Goal: Task Accomplishment & Management: Complete application form

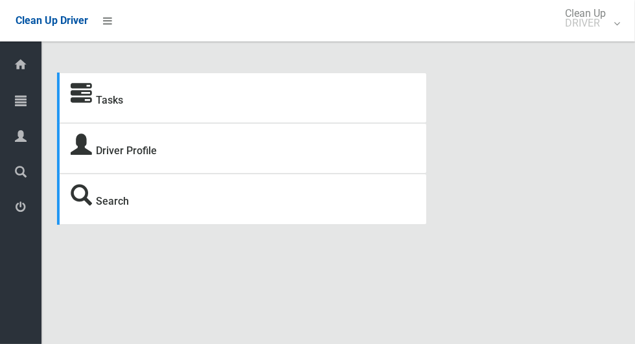
click at [82, 101] on icon at bounding box center [81, 94] width 21 height 21
click at [60, 27] on span "Clean Up Driver" at bounding box center [52, 20] width 73 height 12
click at [112, 27] on icon at bounding box center [107, 21] width 9 height 22
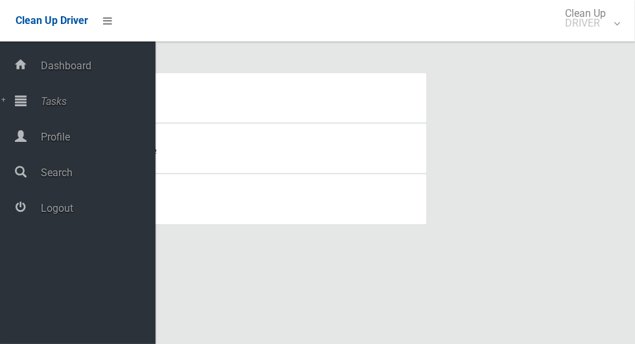
click at [47, 108] on span "Tasks" at bounding box center [96, 101] width 119 height 12
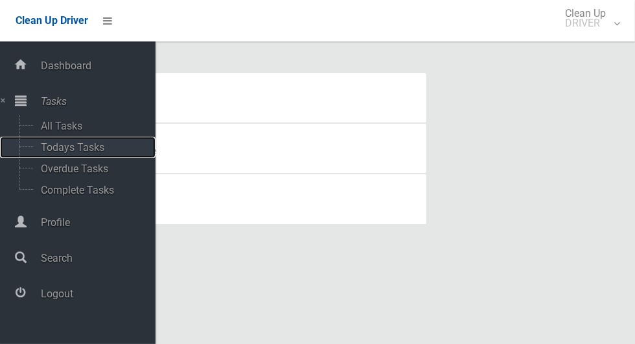
click at [64, 154] on span "Todays Tasks" at bounding box center [91, 147] width 108 height 12
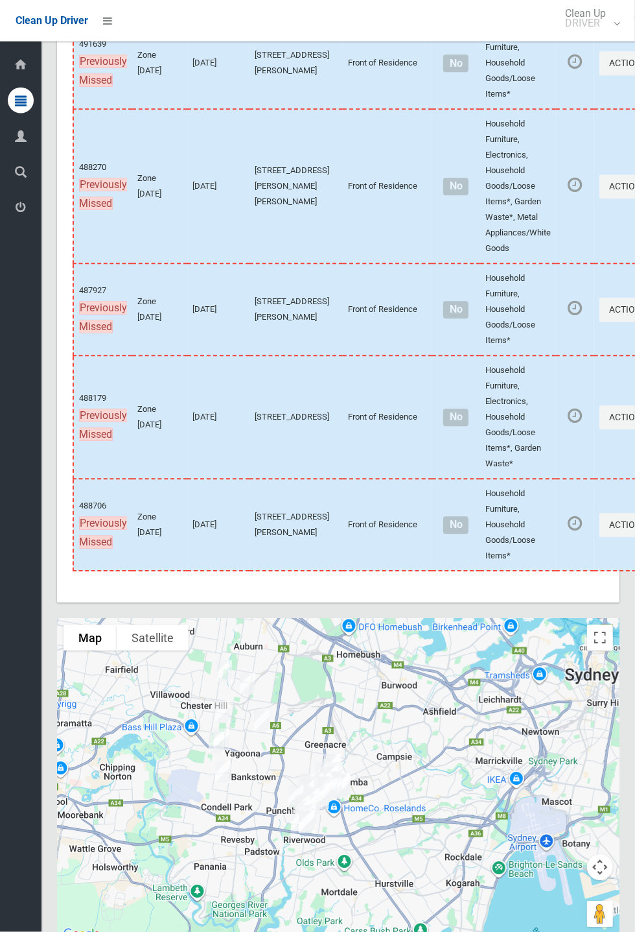
scroll to position [6754, 0]
click at [377, 344] on div at bounding box center [338, 780] width 563 height 324
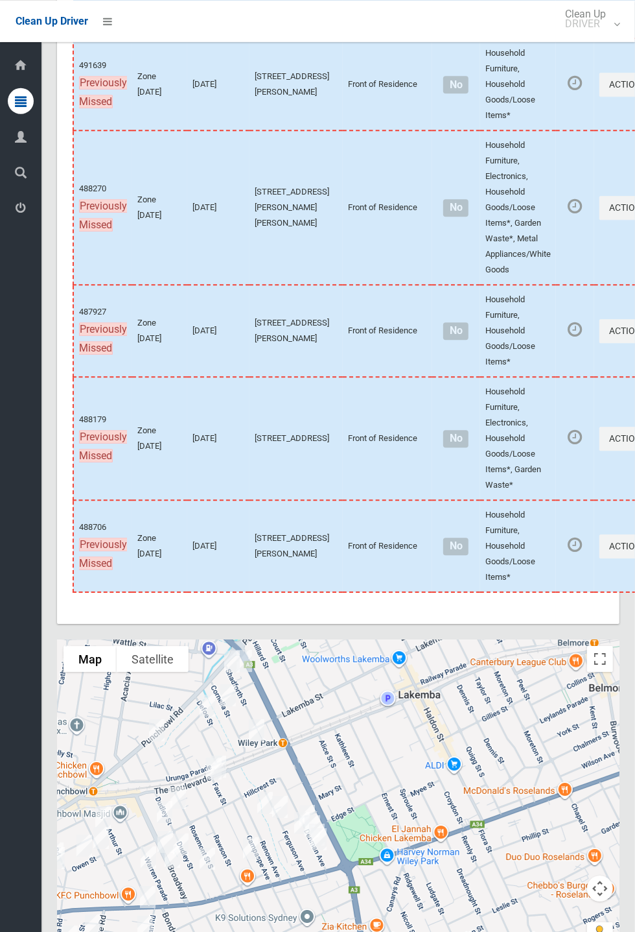
scroll to position [6734, 0]
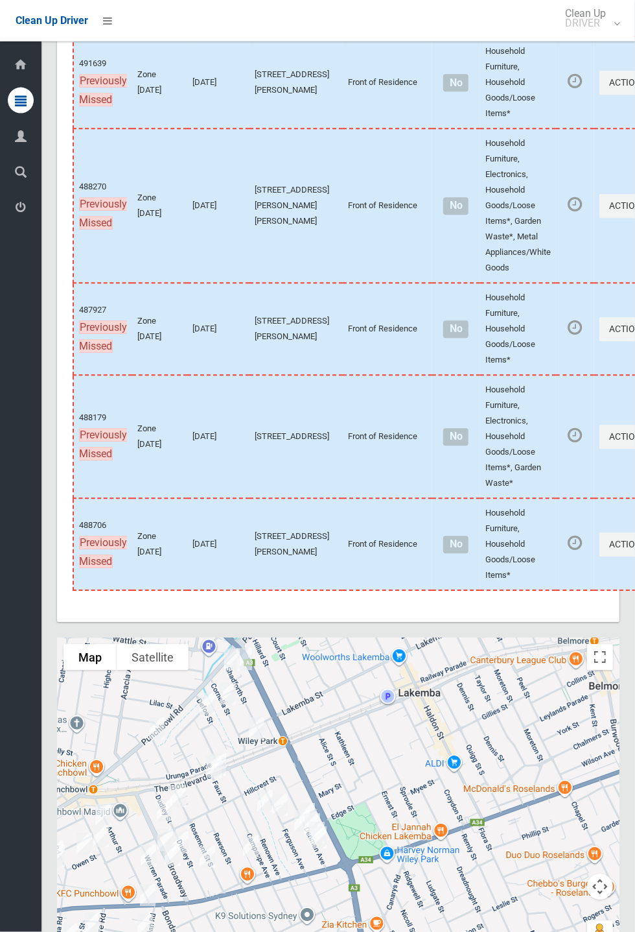
click at [335, 344] on div at bounding box center [338, 800] width 563 height 324
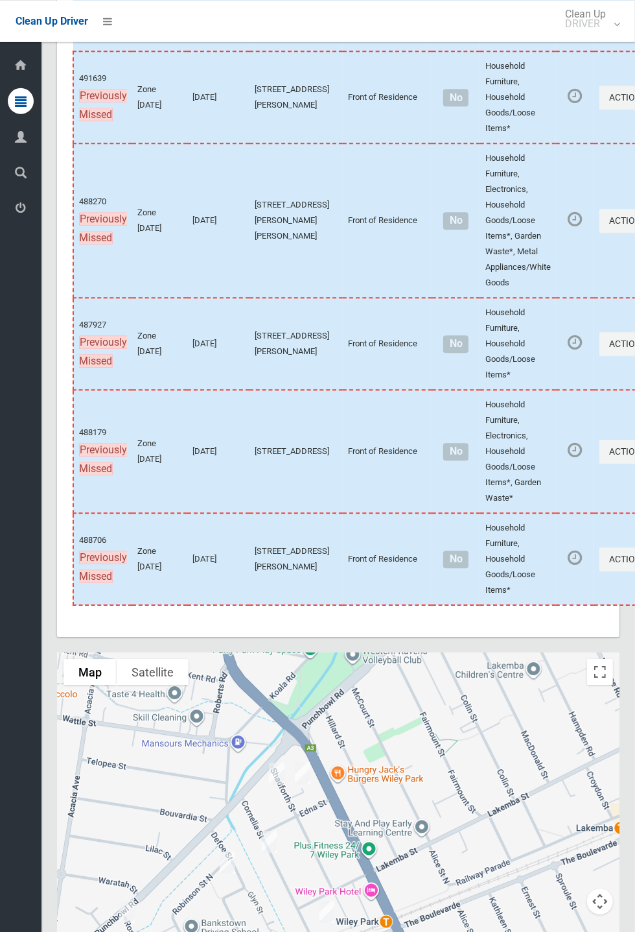
scroll to position [6721, 0]
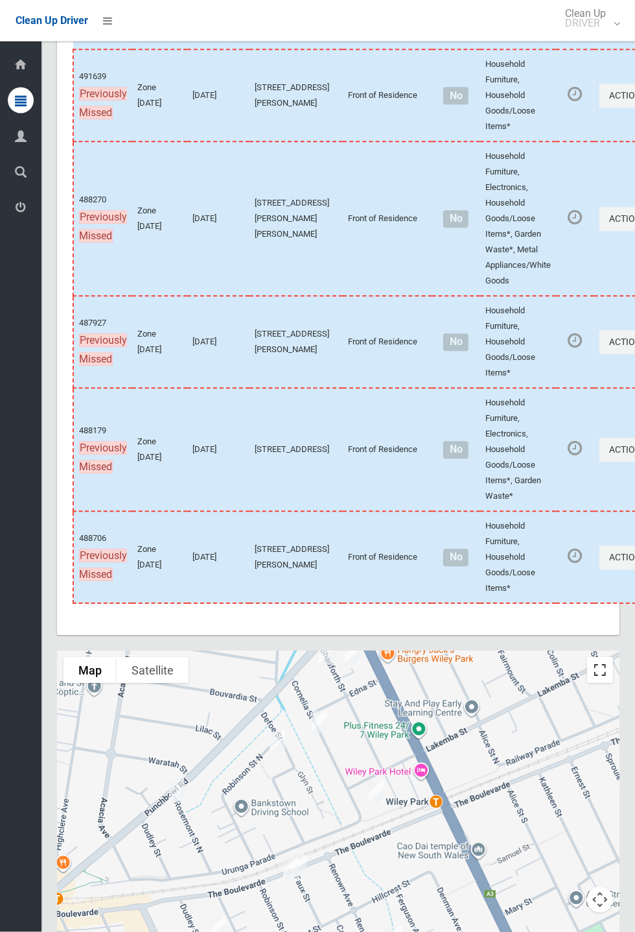
click at [611, 344] on button "Toggle fullscreen view" at bounding box center [600, 670] width 26 height 26
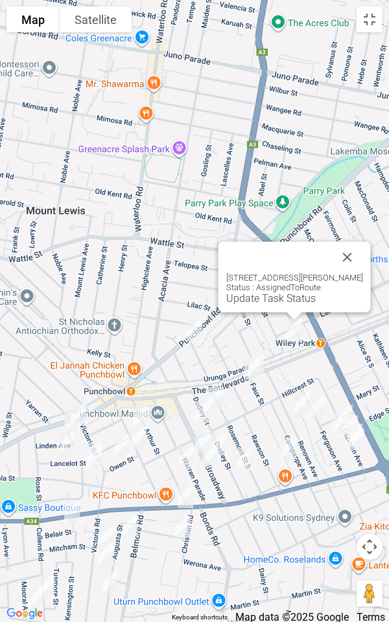
click at [356, 264] on button "Close" at bounding box center [347, 257] width 31 height 31
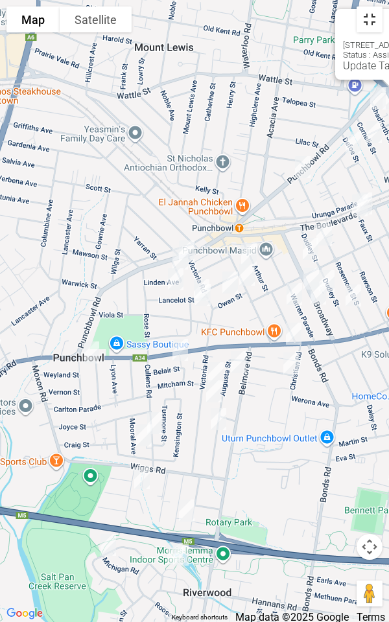
click at [379, 23] on button "Toggle fullscreen view" at bounding box center [370, 19] width 26 height 26
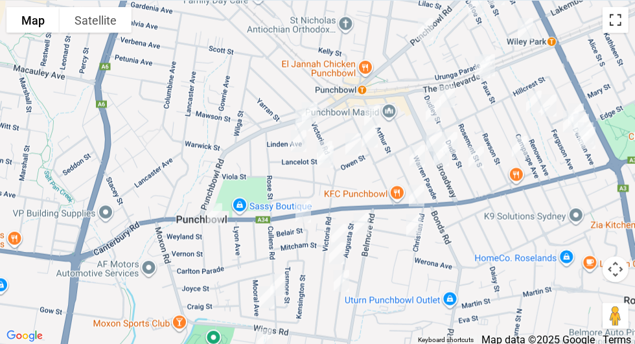
scroll to position [6163, 0]
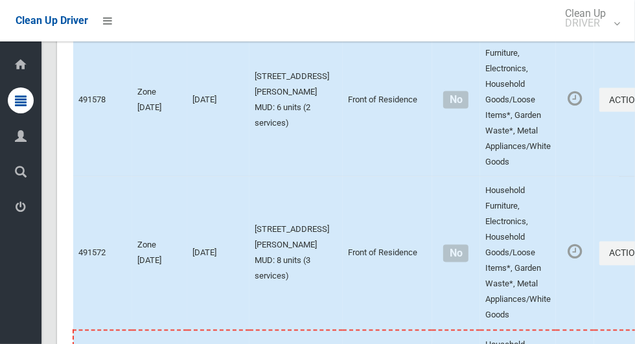
click at [3, 338] on div "Dashboard Tasks All Tasks Todays Tasks Overdue Tasks Complete Tasks Profile Sea…" at bounding box center [20, 192] width 41 height 303
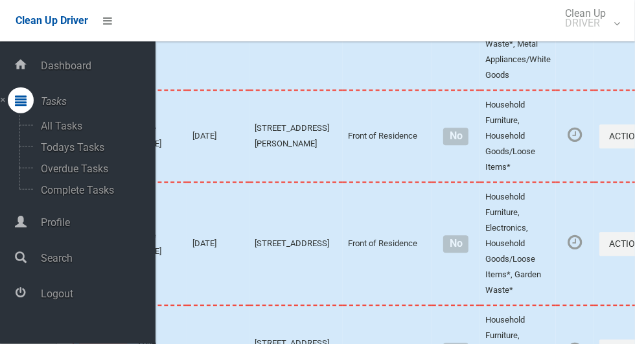
scroll to position [7364, 0]
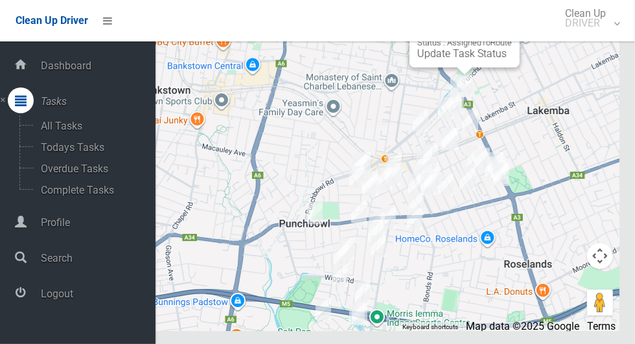
click at [269, 170] on div "57A Shadforth Street, WILEY PARK NSW 2195 Status : AssignedToRoute Update Task …" at bounding box center [338, 169] width 563 height 324
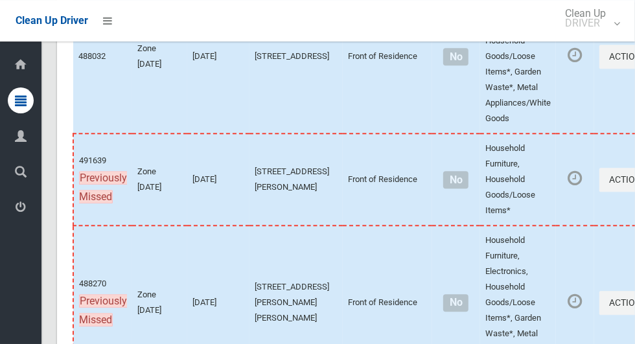
scroll to position [6634, 0]
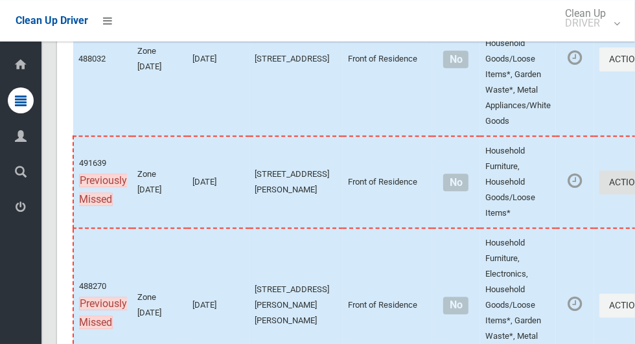
click at [600, 194] on button "Actions" at bounding box center [631, 182] width 62 height 24
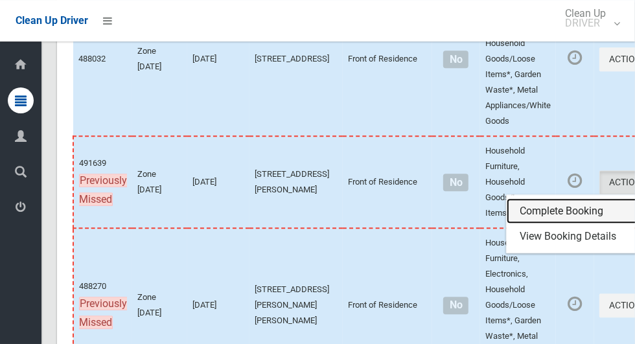
click at [519, 224] on link "Complete Booking" at bounding box center [584, 211] width 154 height 26
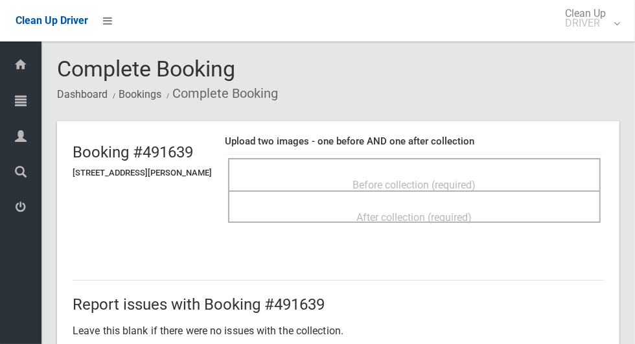
click at [364, 172] on div "Before collection (required)" at bounding box center [414, 184] width 344 height 24
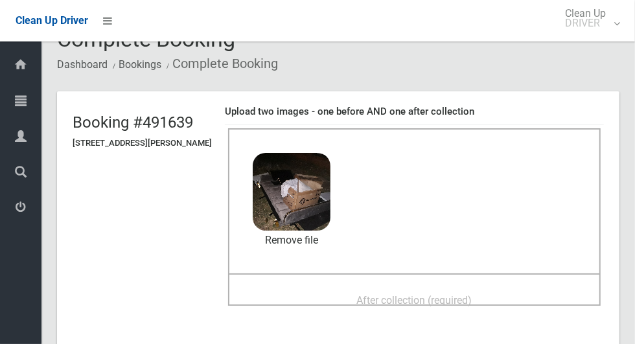
scroll to position [93, 0]
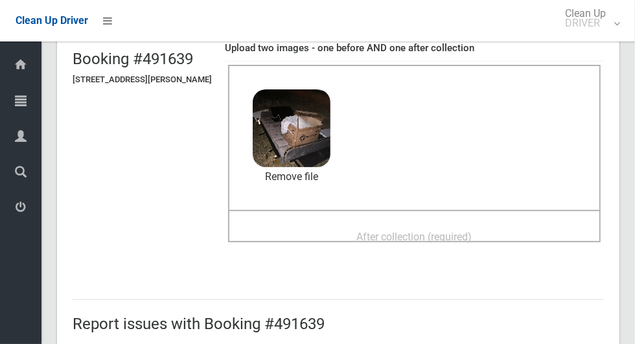
click at [381, 231] on span "After collection (required)" at bounding box center [414, 237] width 115 height 12
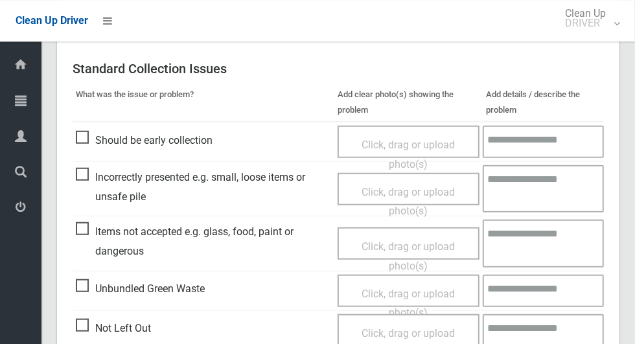
scroll to position [1061, 0]
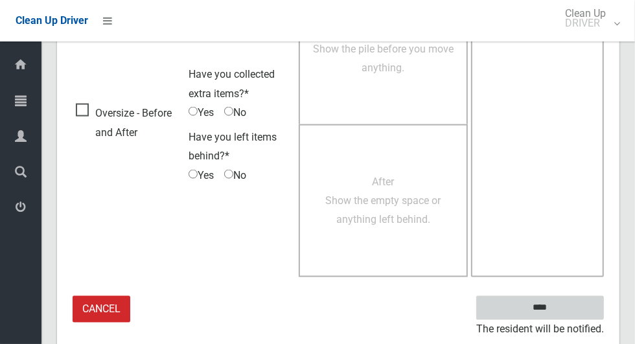
click at [563, 311] on input "****" at bounding box center [540, 308] width 128 height 24
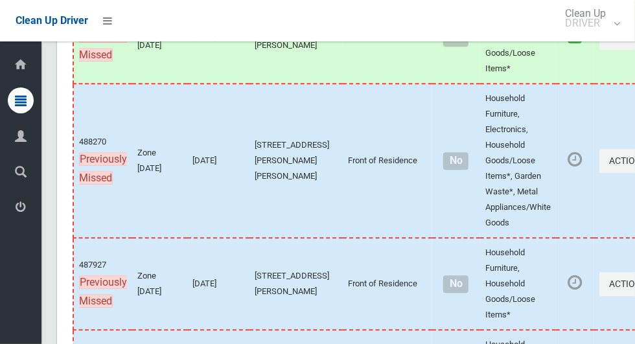
scroll to position [6778, 0]
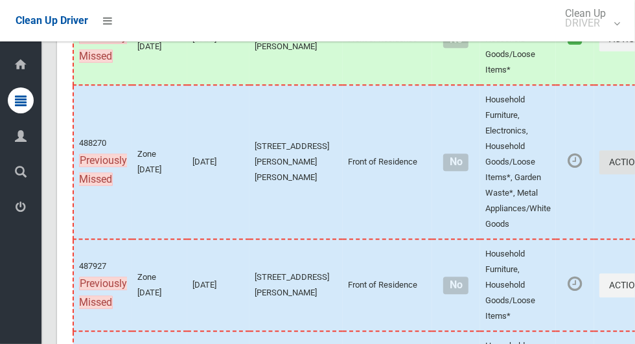
click at [600, 174] on button "Actions" at bounding box center [631, 162] width 62 height 24
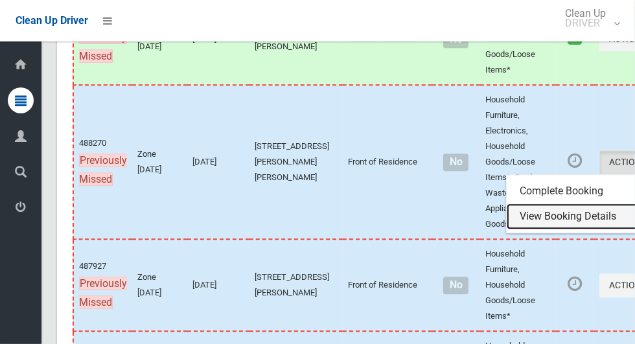
click at [545, 229] on link "View Booking Details" at bounding box center [584, 217] width 154 height 26
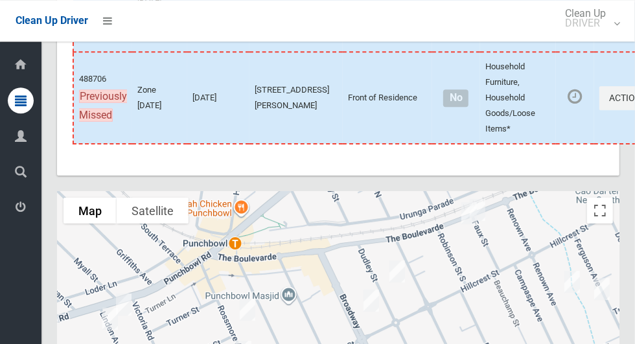
scroll to position [7364, 0]
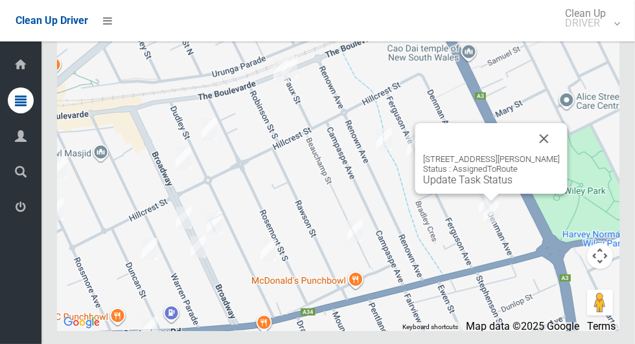
click at [557, 154] on button "Close" at bounding box center [544, 138] width 31 height 31
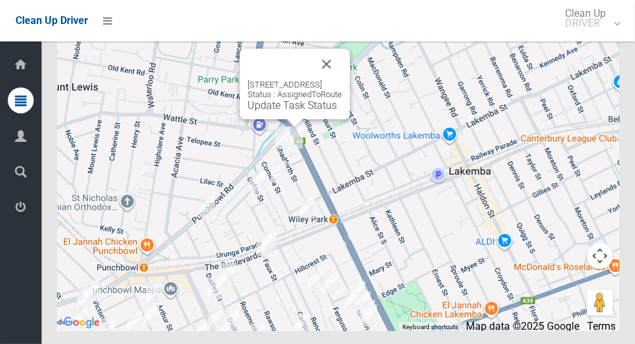
click at [342, 80] on button "Close" at bounding box center [326, 64] width 31 height 31
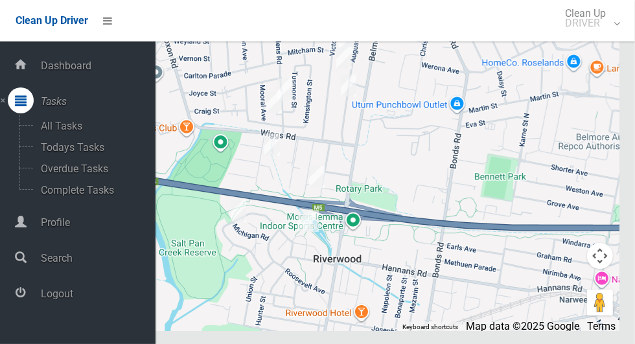
click at [472, 151] on div at bounding box center [338, 169] width 563 height 324
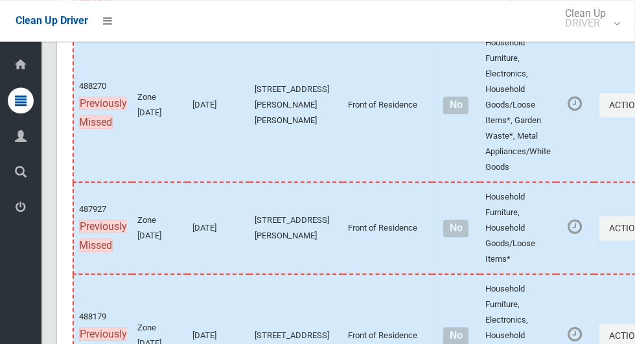
scroll to position [6837, 0]
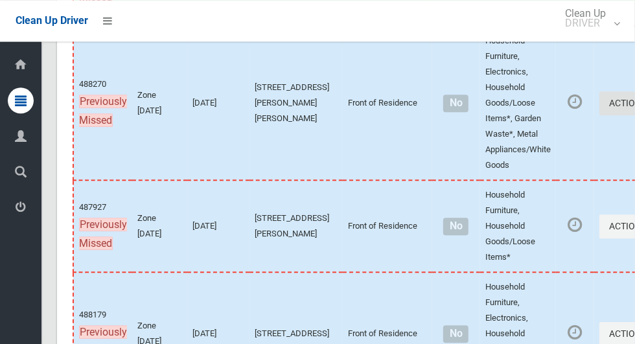
click at [600, 115] on button "Actions" at bounding box center [631, 103] width 62 height 24
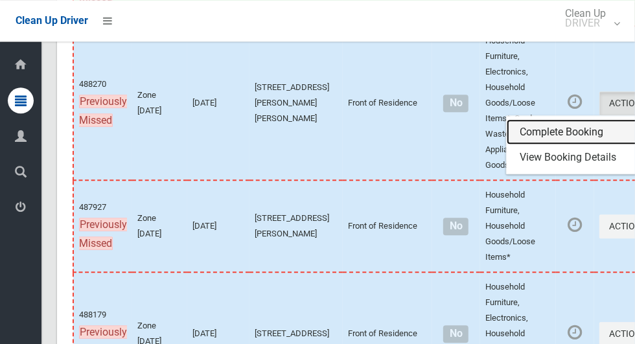
click at [507, 145] on link "Complete Booking" at bounding box center [584, 132] width 154 height 26
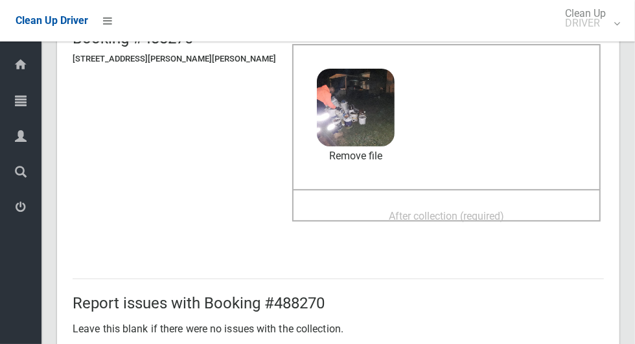
scroll to position [119, 0]
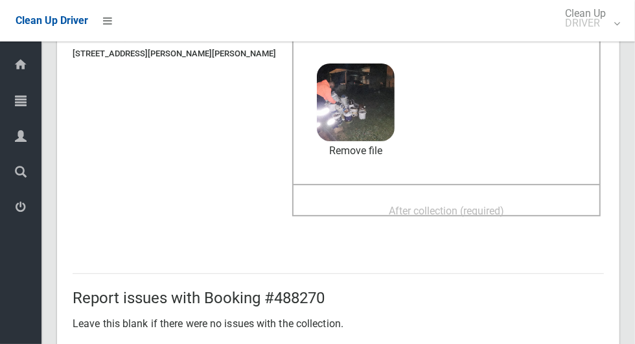
click at [361, 198] on div "After collection (required)" at bounding box center [447, 210] width 280 height 24
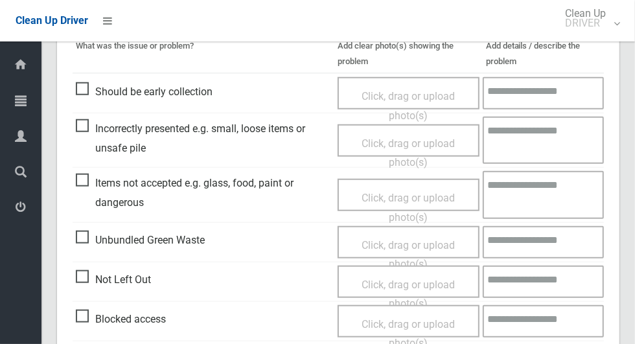
scroll to position [567, 0]
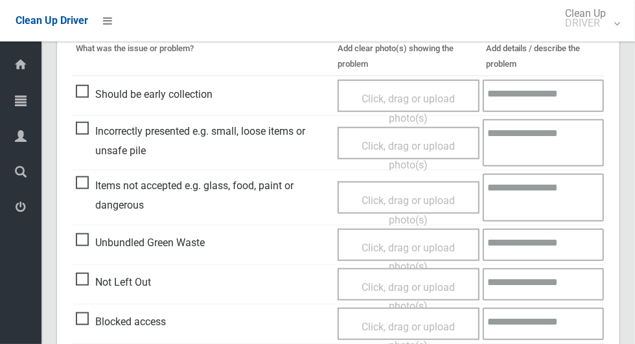
click at [77, 273] on span "Not Left Out" at bounding box center [113, 282] width 75 height 19
click at [406, 288] on span "Click, drag or upload photo(s)" at bounding box center [408, 297] width 93 height 32
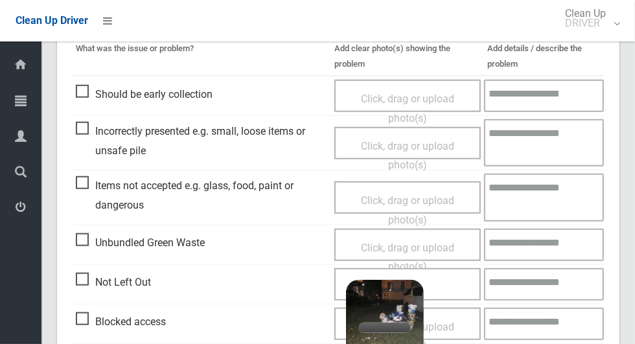
click at [537, 281] on textarea at bounding box center [544, 284] width 120 height 32
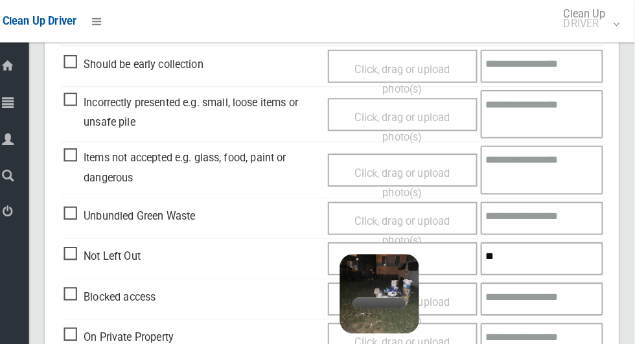
scroll to position [708, 0]
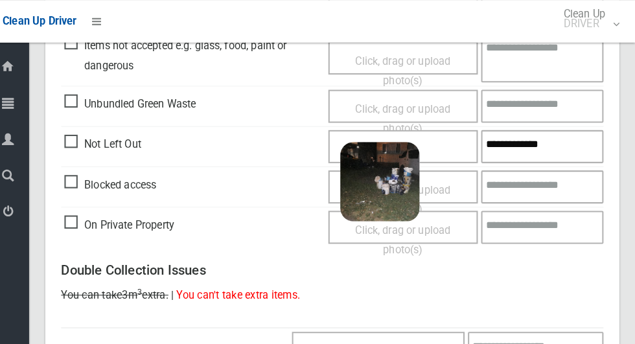
type textarea "**********"
click at [287, 132] on div "Not Left Out" at bounding box center [202, 140] width 252 height 22
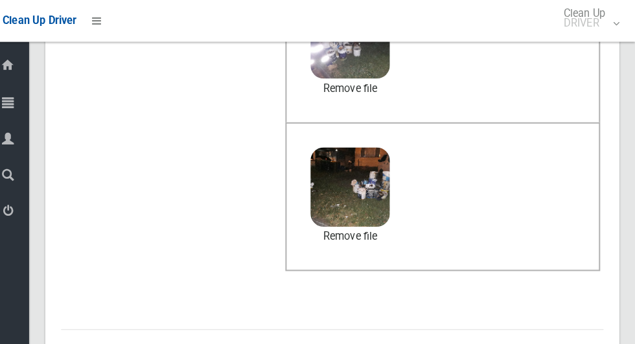
scroll to position [1061, 0]
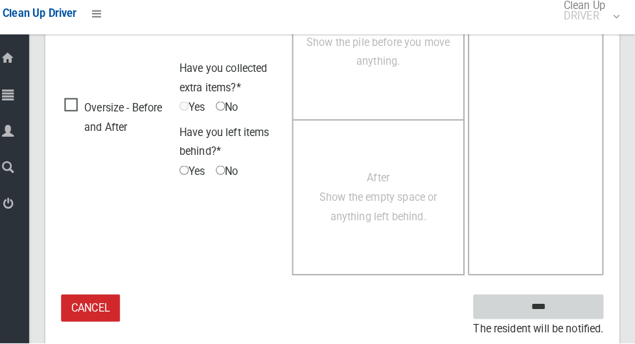
click at [567, 307] on input "****" at bounding box center [540, 308] width 128 height 24
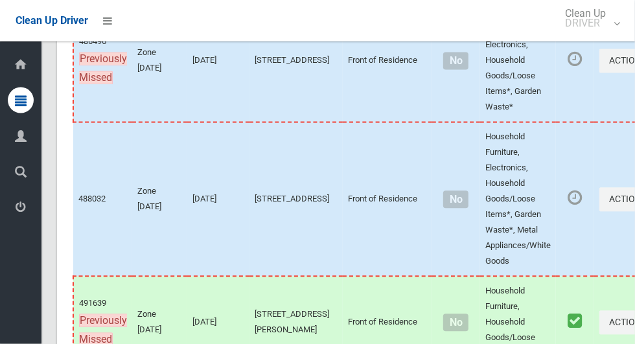
scroll to position [6518, 0]
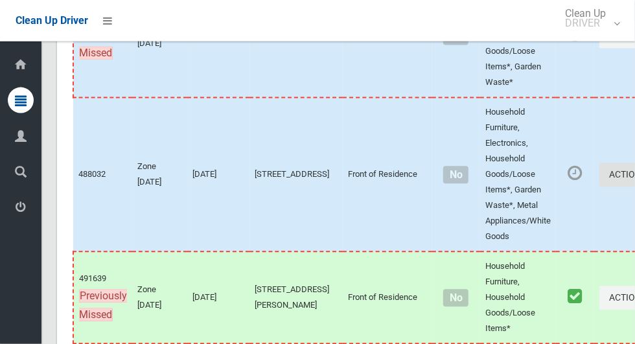
click at [600, 187] on button "Actions" at bounding box center [631, 175] width 62 height 24
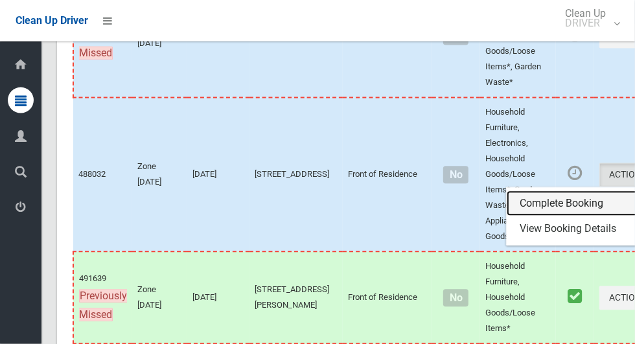
click at [507, 217] on link "Complete Booking" at bounding box center [584, 204] width 154 height 26
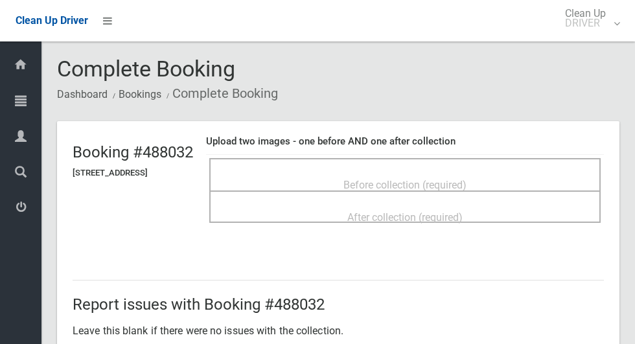
click at [370, 182] on span "Before collection (required)" at bounding box center [405, 185] width 123 height 12
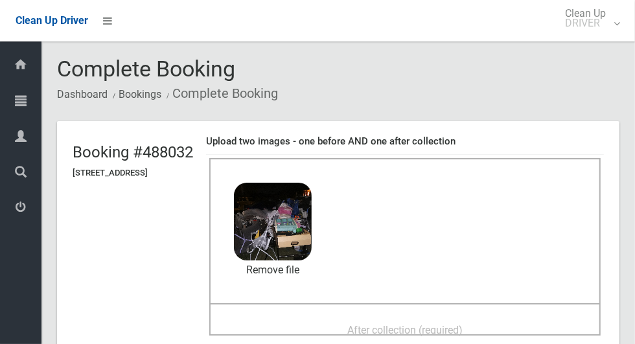
click at [436, 324] on span "After collection (required)" at bounding box center [404, 330] width 115 height 12
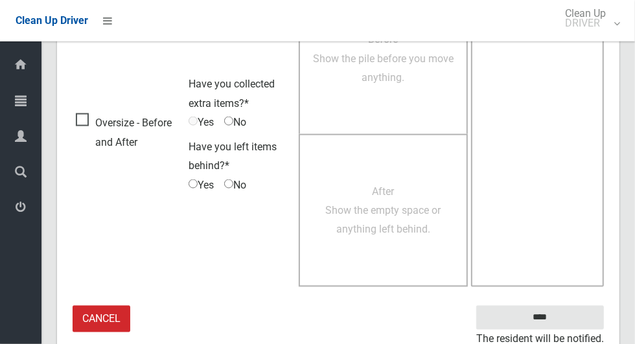
scroll to position [1061, 0]
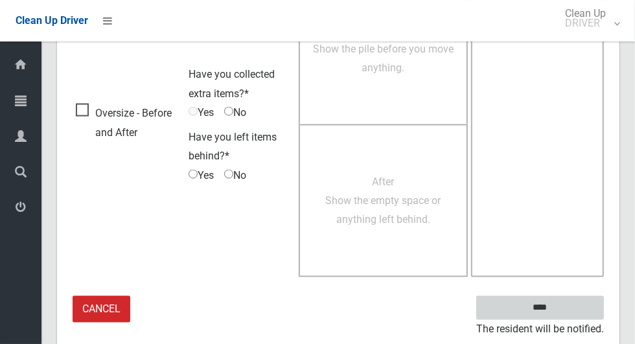
click at [578, 300] on input "****" at bounding box center [540, 308] width 128 height 24
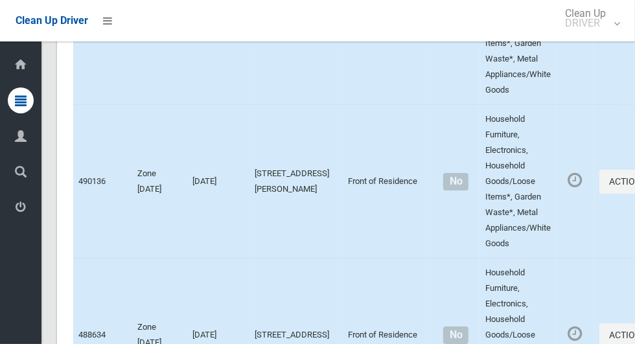
scroll to position [7364, 0]
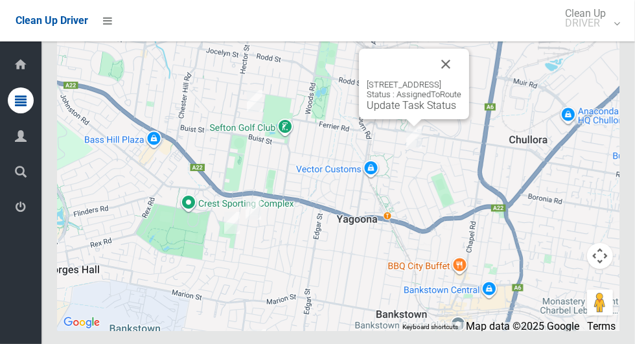
click at [462, 80] on button "Close" at bounding box center [445, 64] width 31 height 31
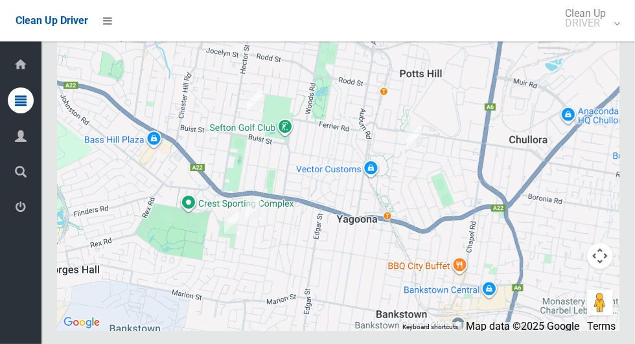
click at [266, 225] on img at bounding box center [254, 209] width 26 height 32
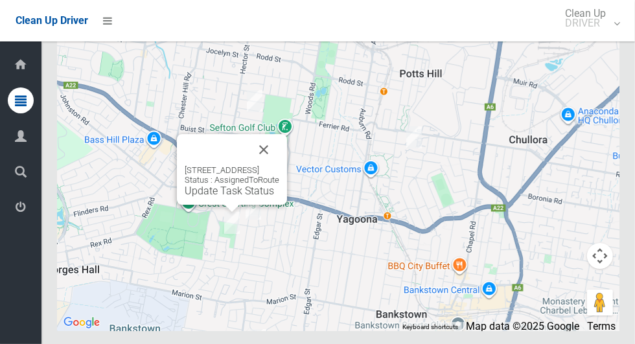
click at [277, 165] on button "Close" at bounding box center [263, 149] width 31 height 31
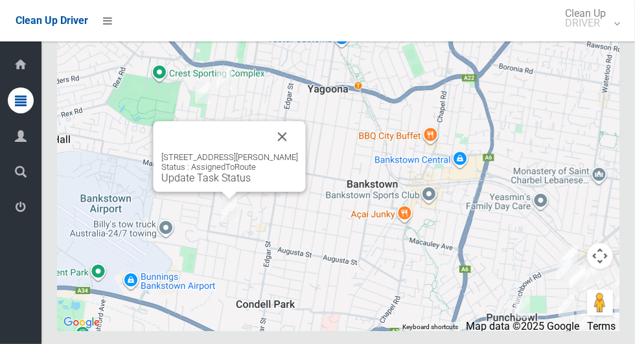
click at [298, 152] on button "Close" at bounding box center [282, 136] width 31 height 31
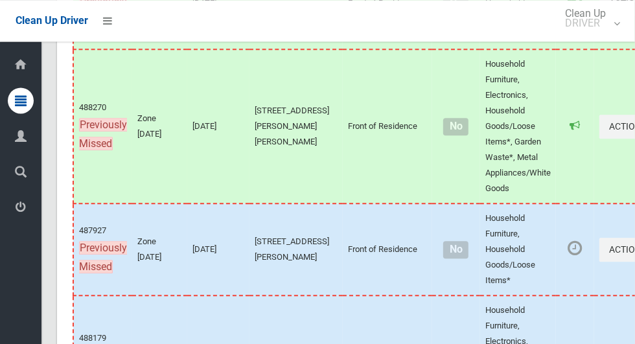
scroll to position [6837, 0]
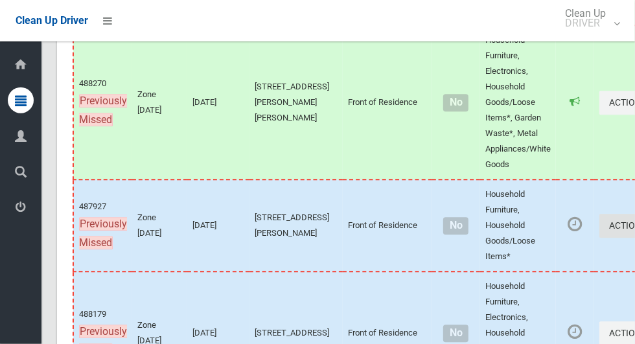
click at [600, 239] on button "Actions" at bounding box center [631, 227] width 62 height 24
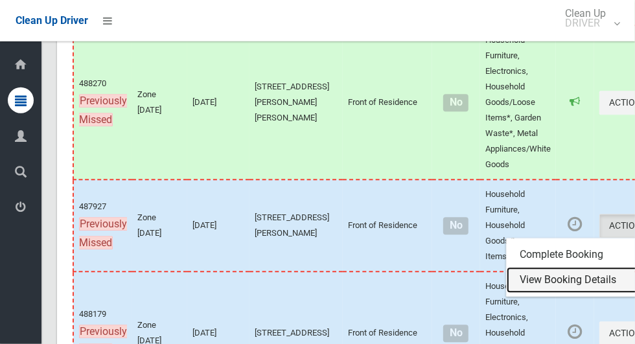
click at [529, 294] on link "View Booking Details" at bounding box center [584, 281] width 154 height 26
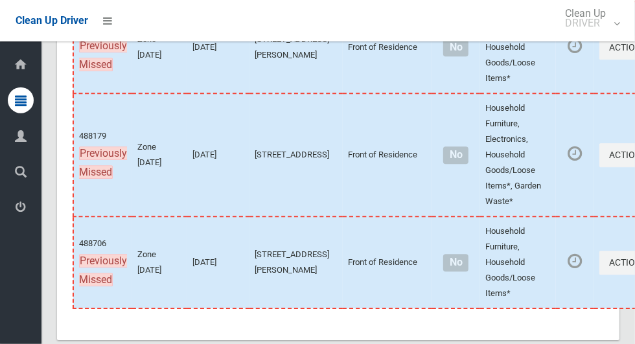
scroll to position [7019, 0]
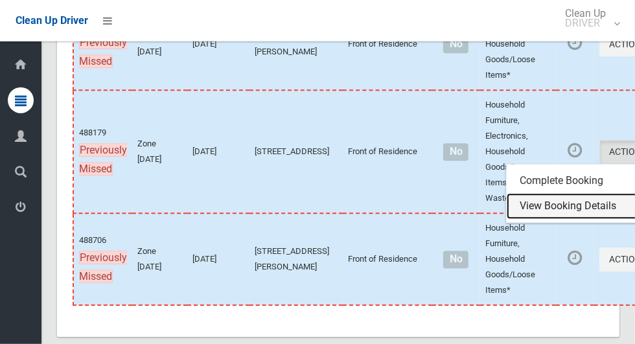
click at [550, 219] on link "View Booking Details" at bounding box center [584, 206] width 154 height 26
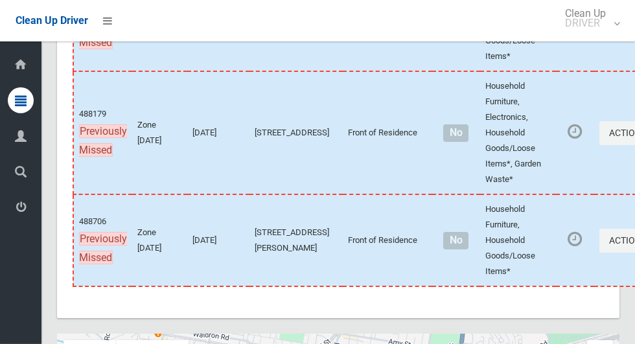
scroll to position [7114, 0]
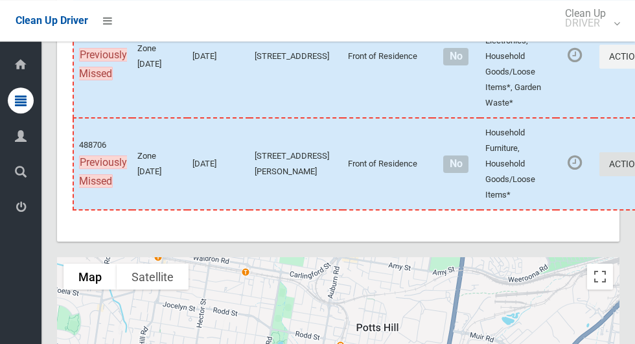
click at [600, 176] on button "Actions" at bounding box center [631, 164] width 62 height 24
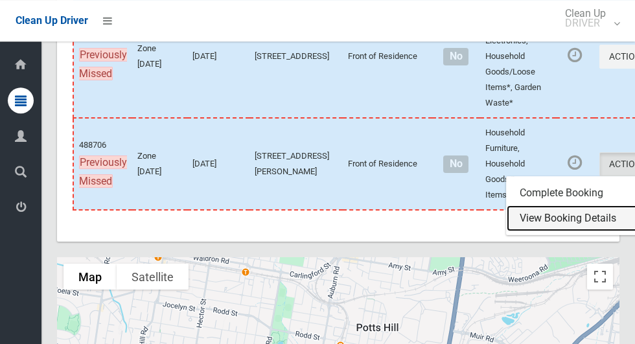
click at [530, 231] on link "View Booking Details" at bounding box center [584, 219] width 154 height 26
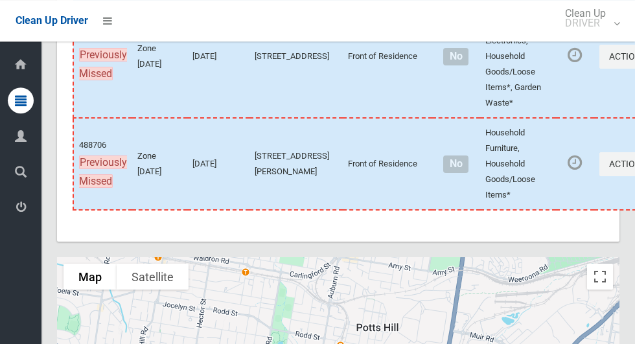
click at [600, 69] on button "Actions" at bounding box center [631, 57] width 62 height 24
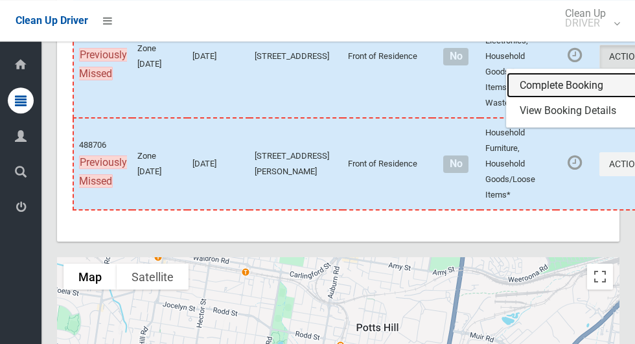
click at [507, 99] on link "Complete Booking" at bounding box center [584, 86] width 154 height 26
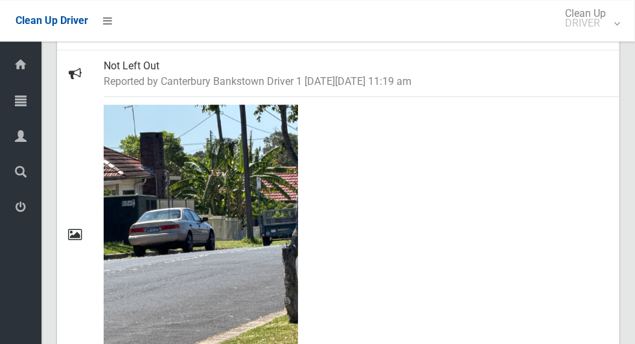
scroll to position [687, 0]
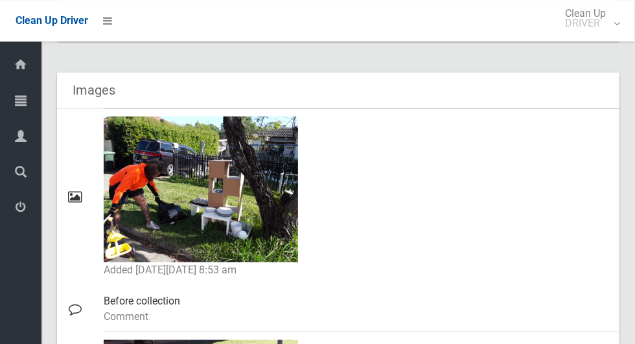
scroll to position [751, 0]
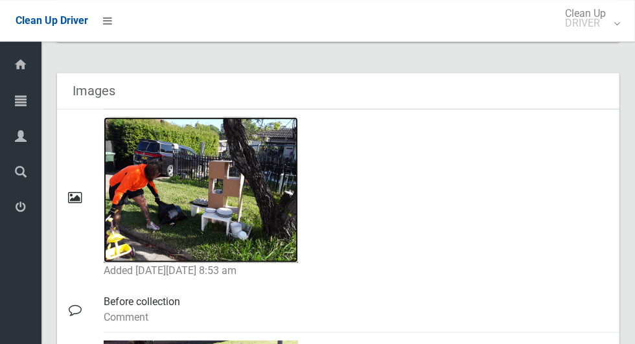
click at [149, 221] on img at bounding box center [201, 190] width 194 height 146
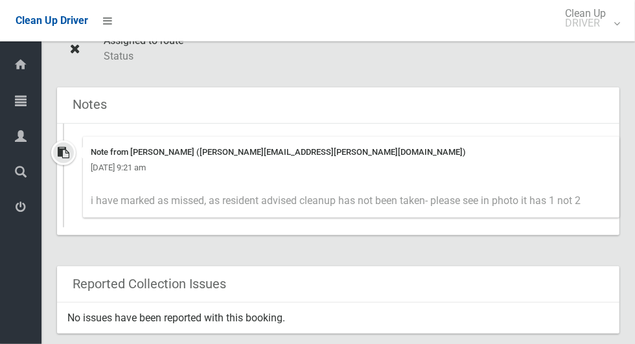
scroll to position [460, 0]
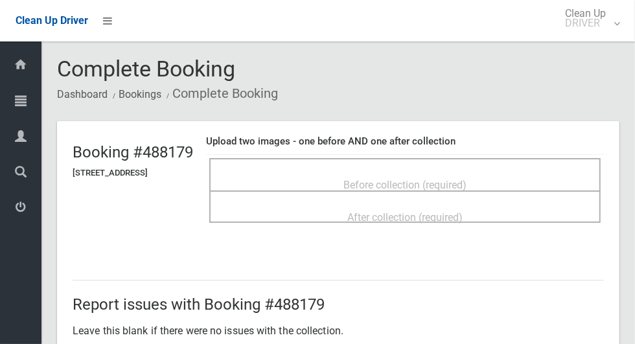
click at [369, 187] on span "Before collection (required)" at bounding box center [405, 185] width 123 height 12
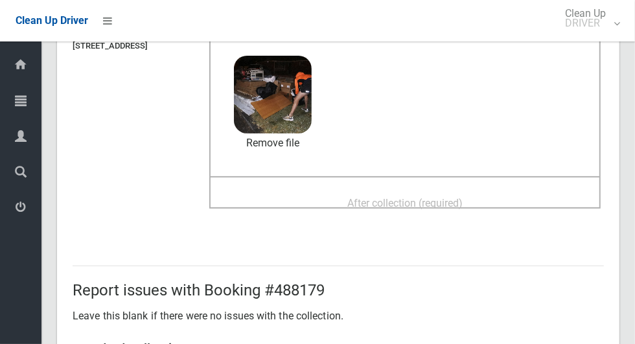
scroll to position [127, 0]
click at [377, 198] on span "After collection (required)" at bounding box center [404, 203] width 115 height 12
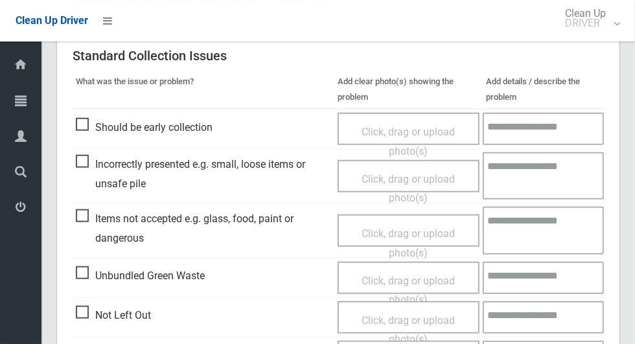
scroll to position [1061, 0]
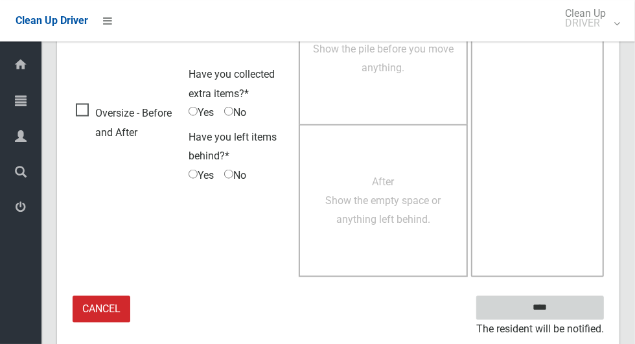
click at [563, 307] on input "****" at bounding box center [540, 308] width 128 height 24
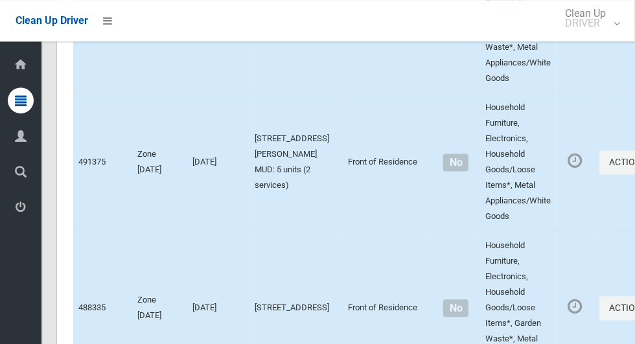
scroll to position [7364, 0]
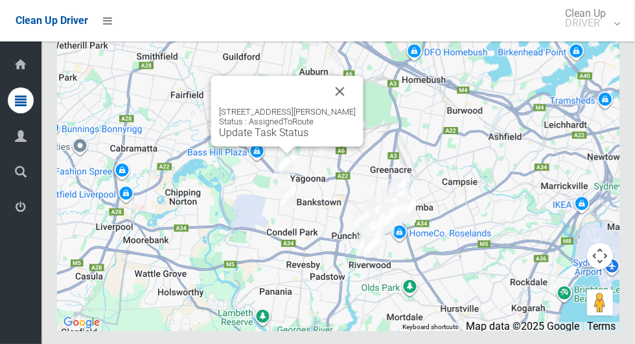
click at [349, 107] on button "Close" at bounding box center [340, 91] width 31 height 31
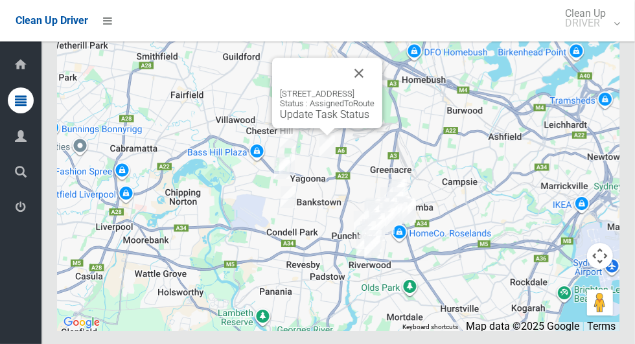
click at [375, 89] on button "Close" at bounding box center [359, 73] width 31 height 31
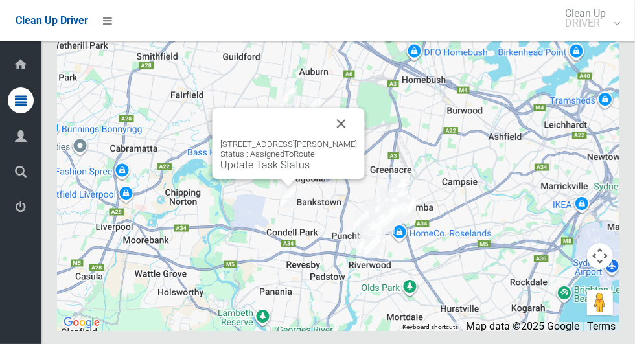
click at [357, 139] on button "Close" at bounding box center [341, 123] width 31 height 31
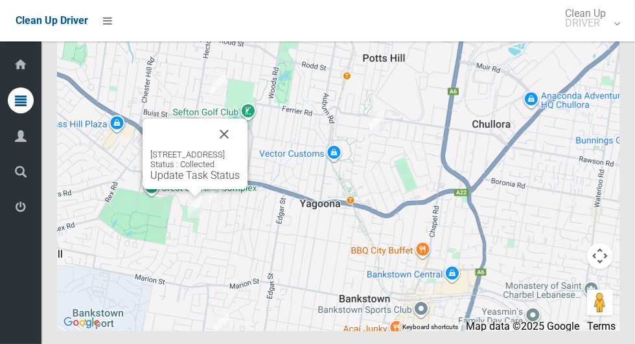
click at [240, 150] on button "Close" at bounding box center [224, 134] width 31 height 31
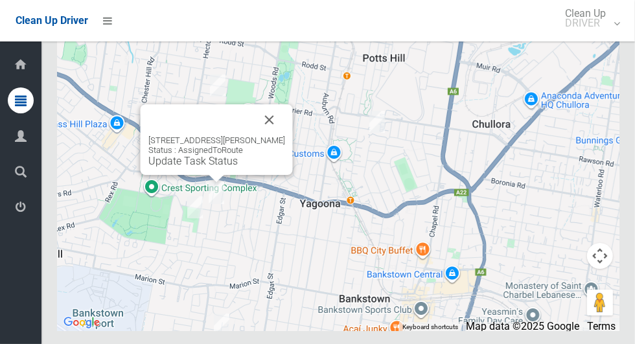
click at [270, 135] on button "Close" at bounding box center [269, 119] width 31 height 31
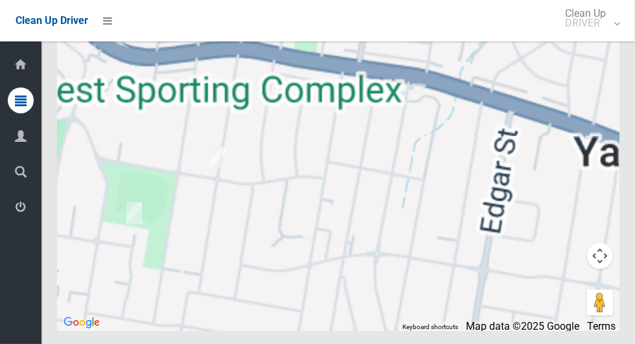
scroll to position [6979, 0]
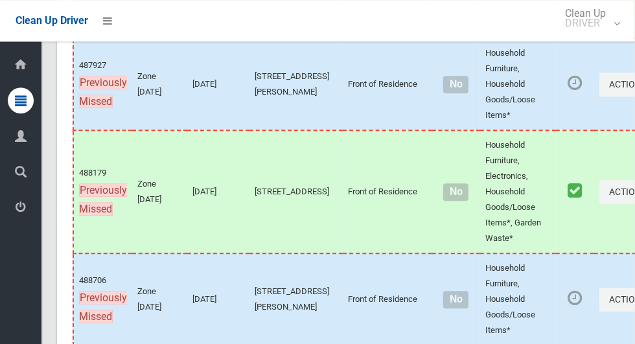
click at [266, 339] on td "3/18 Leemon Street, CONDELL PARK NSW 2200" at bounding box center [296, 299] width 93 height 92
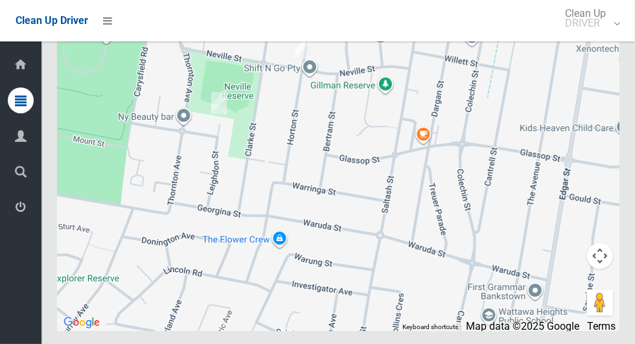
click at [270, 331] on div at bounding box center [338, 169] width 563 height 324
click at [268, 331] on div at bounding box center [338, 169] width 563 height 324
click at [272, 331] on div at bounding box center [338, 169] width 563 height 324
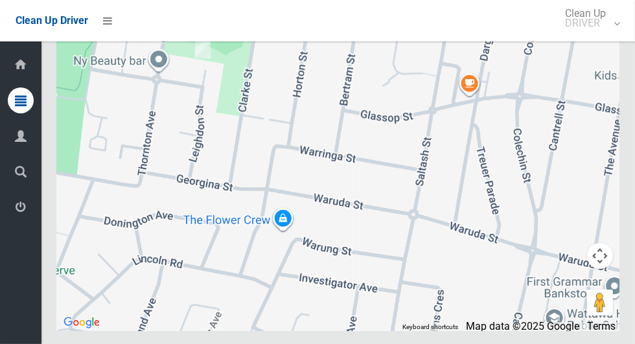
click at [288, 331] on div at bounding box center [338, 169] width 563 height 324
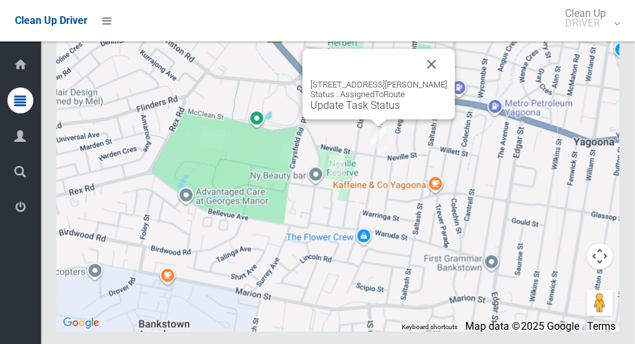
click at [432, 80] on button "Close" at bounding box center [432, 64] width 31 height 31
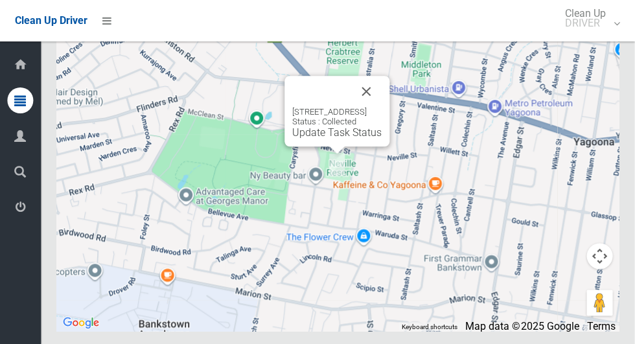
click at [382, 107] on button "Close" at bounding box center [366, 91] width 31 height 31
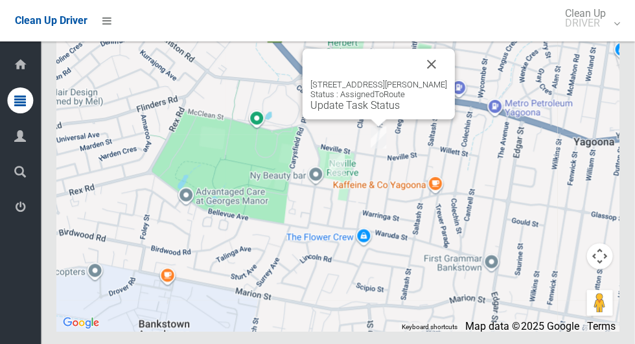
click at [425, 80] on button "Close" at bounding box center [432, 64] width 31 height 31
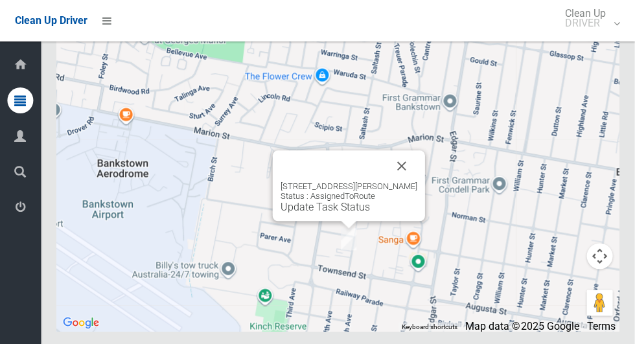
click at [411, 182] on button "Close" at bounding box center [402, 165] width 31 height 31
click at [408, 182] on button "Close" at bounding box center [402, 165] width 31 height 31
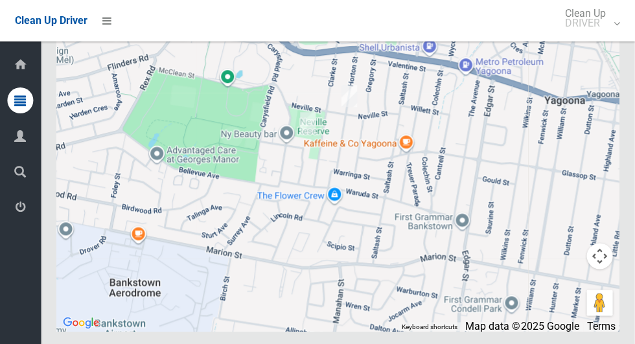
click at [384, 113] on div at bounding box center [338, 169] width 563 height 324
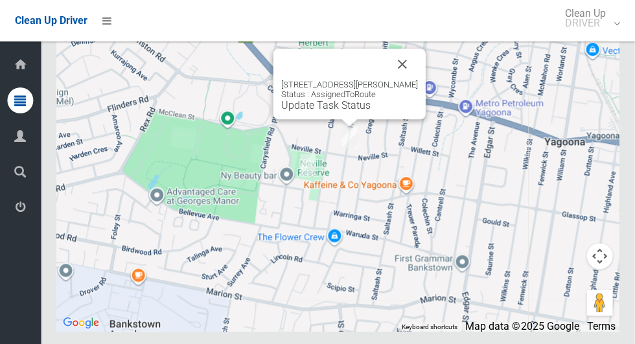
click at [406, 80] on button "Close" at bounding box center [403, 64] width 31 height 31
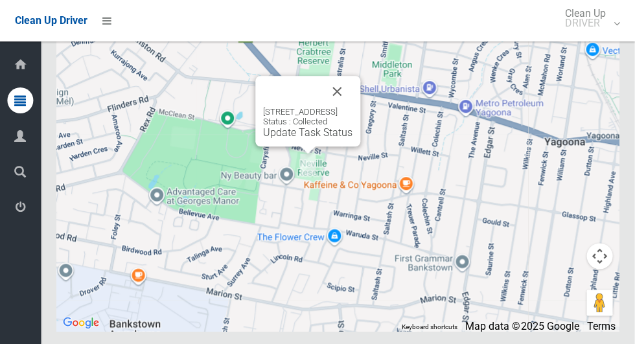
click at [353, 107] on button "Close" at bounding box center [337, 91] width 31 height 31
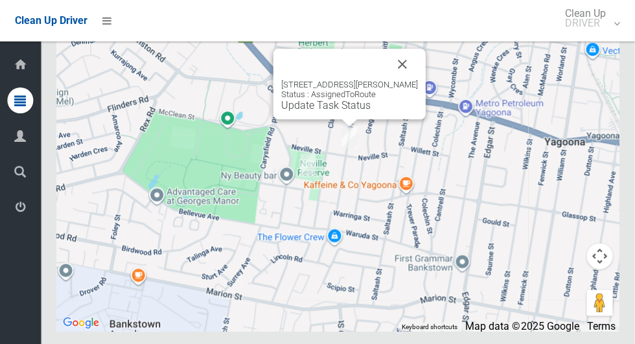
click at [399, 80] on button "Close" at bounding box center [403, 64] width 31 height 31
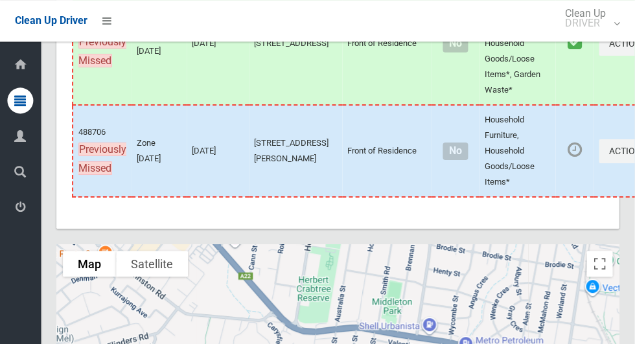
scroll to position [6896, 0]
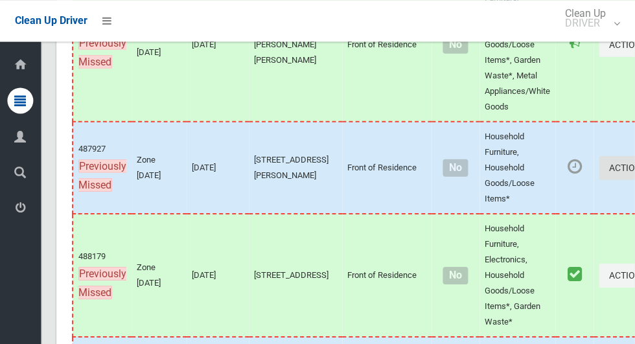
click at [600, 180] on button "Actions" at bounding box center [631, 168] width 62 height 24
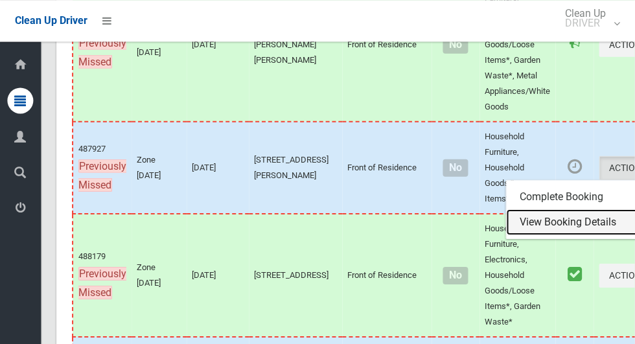
click at [541, 235] on link "View Booking Details" at bounding box center [584, 222] width 154 height 26
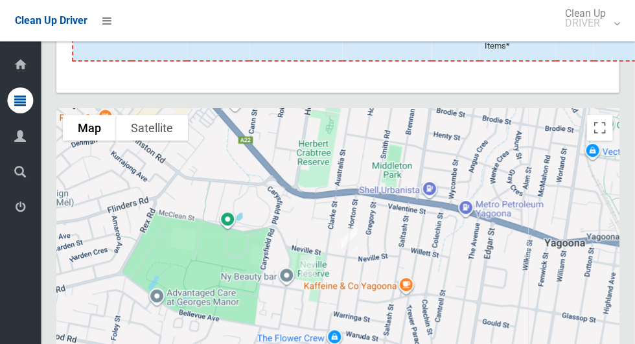
scroll to position [7364, 0]
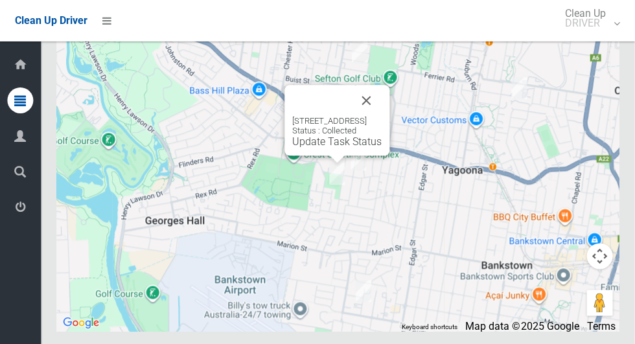
click at [382, 116] on button "Close" at bounding box center [366, 100] width 31 height 31
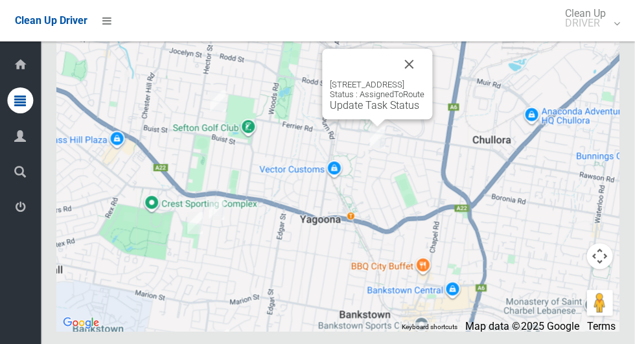
click at [425, 80] on button "Close" at bounding box center [409, 64] width 31 height 31
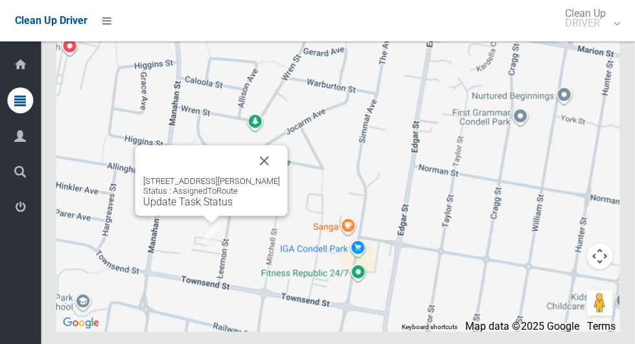
click at [186, 208] on link "Update Task Status" at bounding box center [188, 202] width 89 height 12
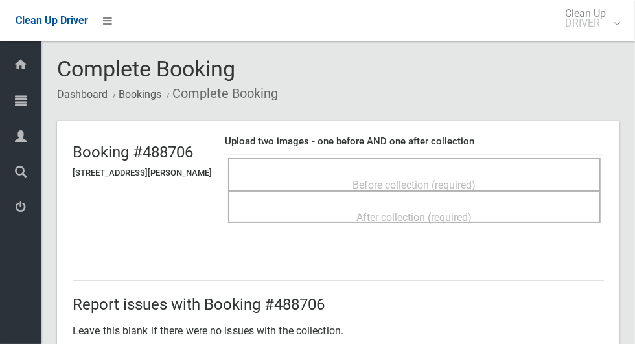
click at [357, 161] on div "Before collection (required)" at bounding box center [414, 174] width 373 height 32
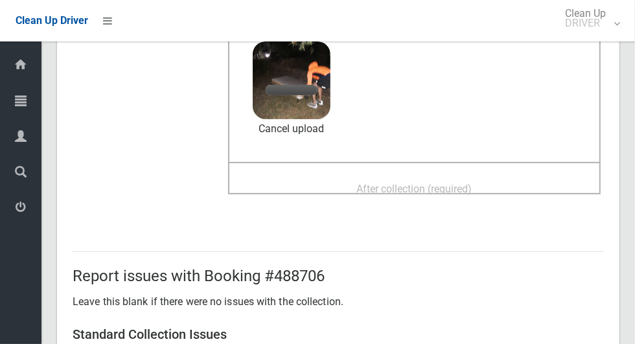
scroll to position [142, 0]
click at [414, 182] on span "After collection (required)" at bounding box center [414, 188] width 115 height 12
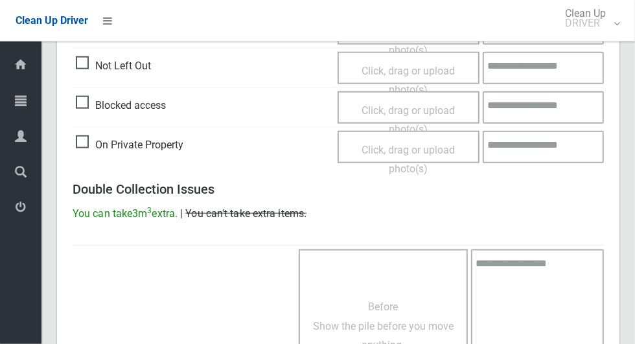
scroll to position [1061, 0]
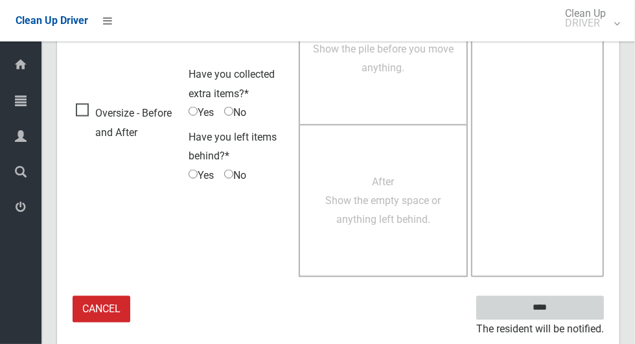
click at [563, 308] on input "****" at bounding box center [540, 308] width 128 height 24
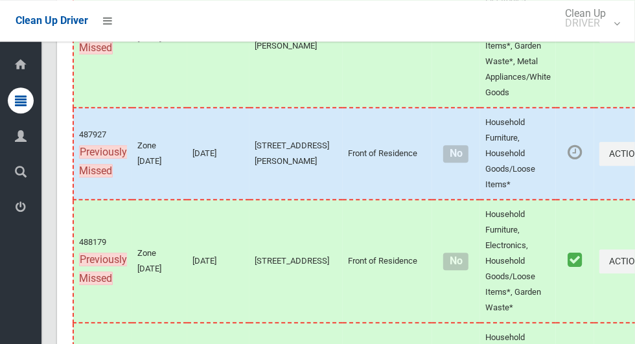
scroll to position [7364, 0]
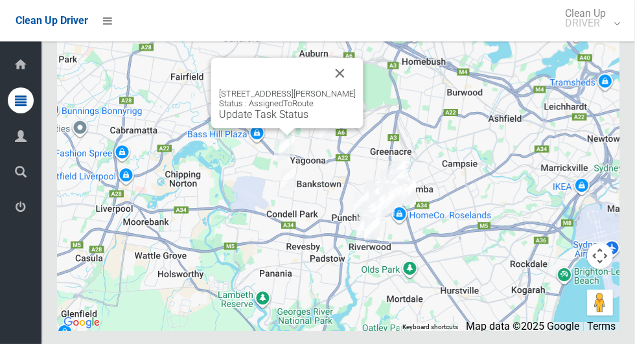
click at [349, 89] on button "Close" at bounding box center [340, 73] width 31 height 31
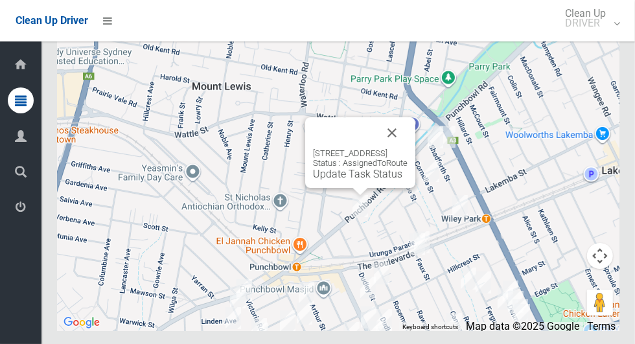
click at [408, 148] on button "Close" at bounding box center [392, 132] width 31 height 31
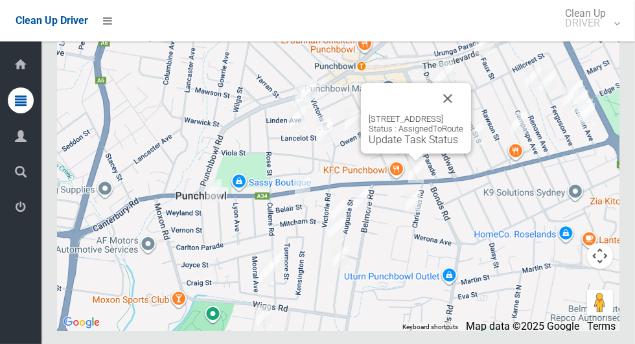
click at [464, 114] on button "Close" at bounding box center [447, 98] width 31 height 31
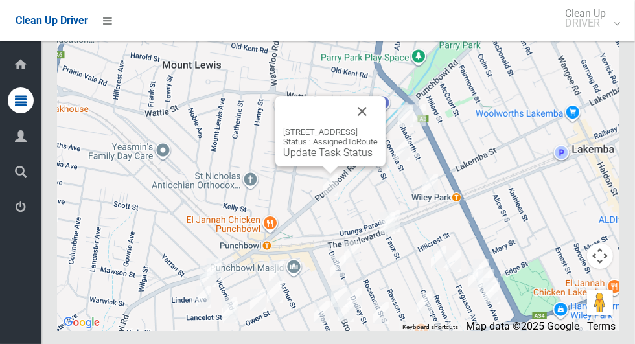
click at [378, 127] on button "Close" at bounding box center [362, 111] width 31 height 31
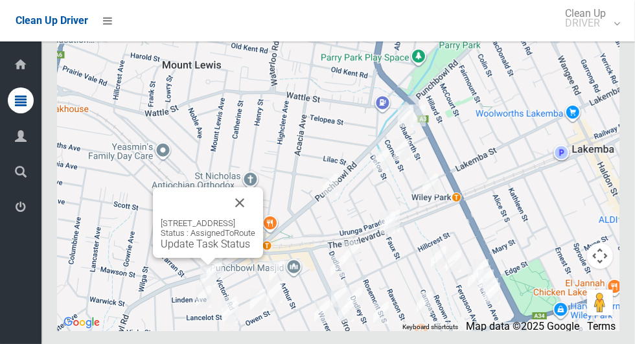
click at [255, 218] on button "Close" at bounding box center [239, 202] width 31 height 31
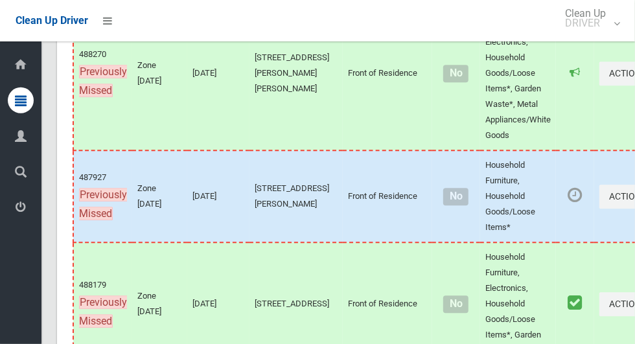
scroll to position [6868, 0]
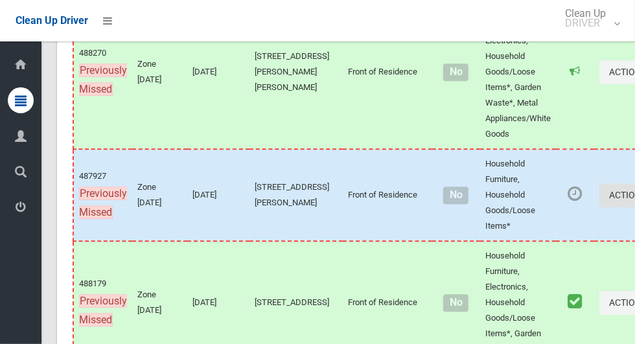
click at [600, 207] on button "Actions" at bounding box center [631, 195] width 62 height 24
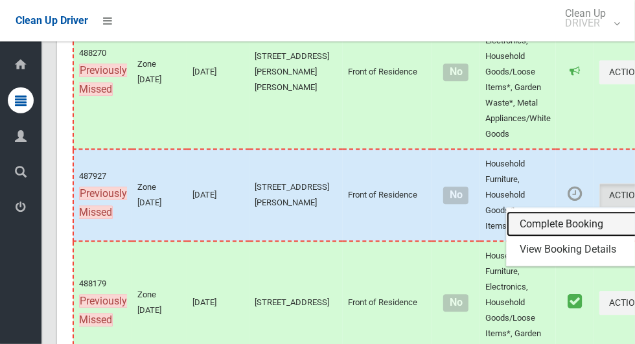
click at [518, 237] on link "Complete Booking" at bounding box center [584, 224] width 154 height 26
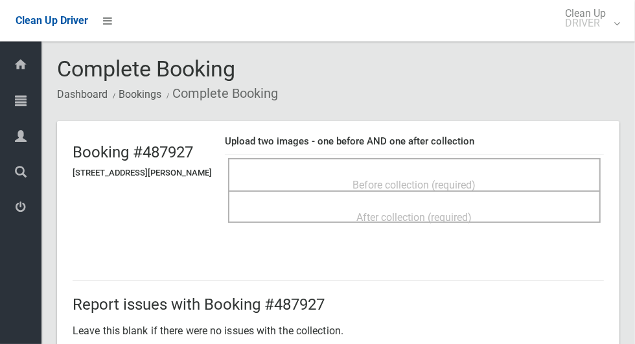
click at [356, 179] on span "Before collection (required)" at bounding box center [414, 185] width 123 height 12
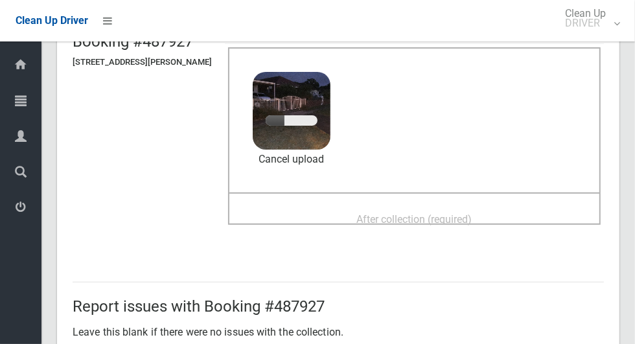
scroll to position [113, 0]
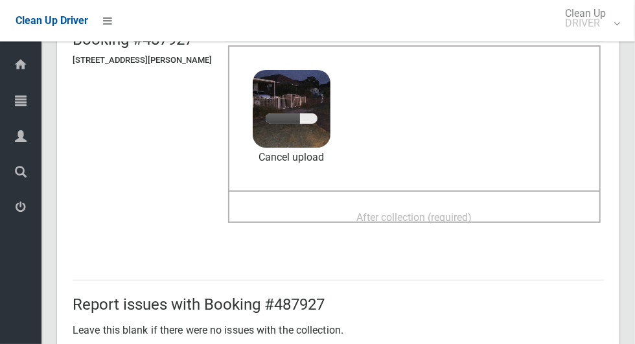
click at [416, 205] on div "After collection (required)" at bounding box center [414, 217] width 344 height 24
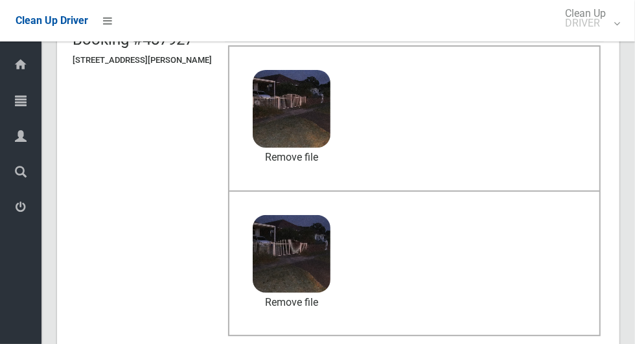
scroll to position [1061, 0]
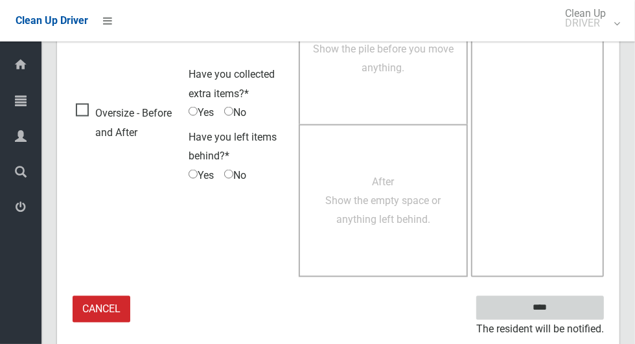
click at [567, 305] on input "****" at bounding box center [540, 308] width 128 height 24
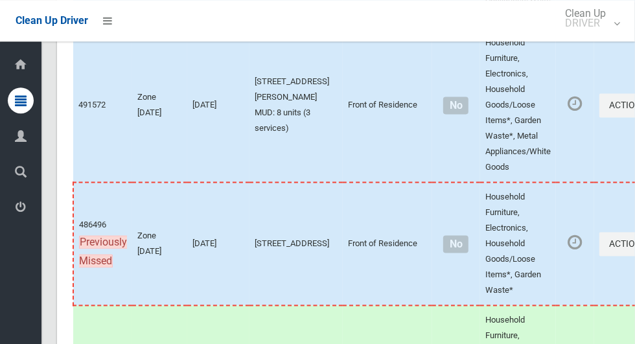
scroll to position [6312, 0]
click at [600, 255] on button "Actions" at bounding box center [631, 243] width 62 height 24
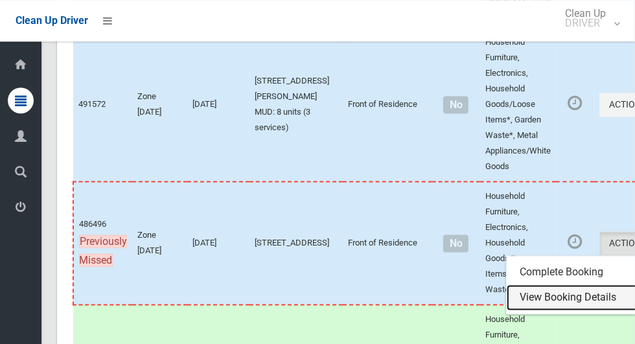
click at [516, 311] on link "View Booking Details" at bounding box center [584, 298] width 154 height 26
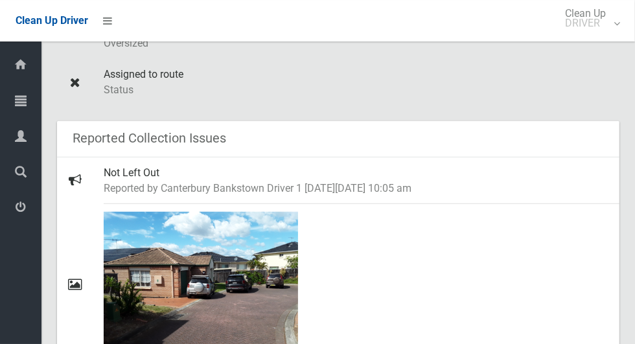
scroll to position [539, 0]
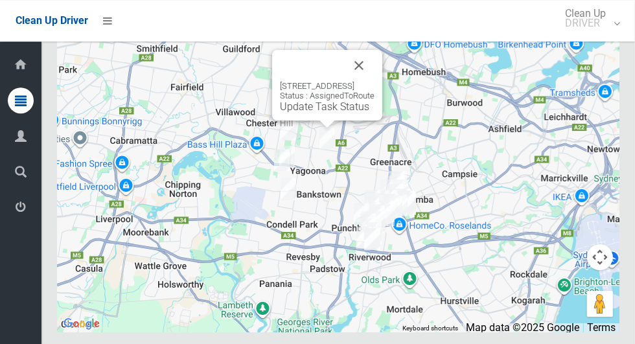
scroll to position [7363, 0]
click at [305, 113] on link "Update Task Status" at bounding box center [324, 106] width 89 height 12
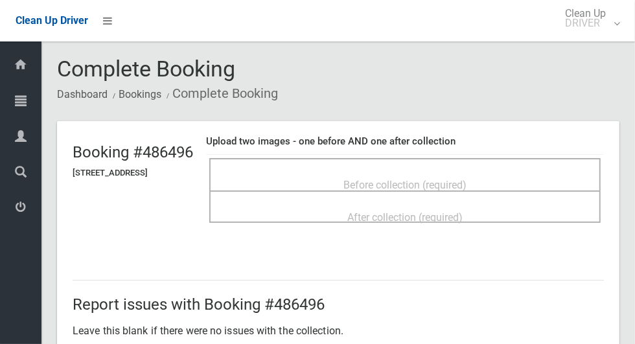
click at [341, 172] on div "Before collection (required)" at bounding box center [405, 184] width 363 height 24
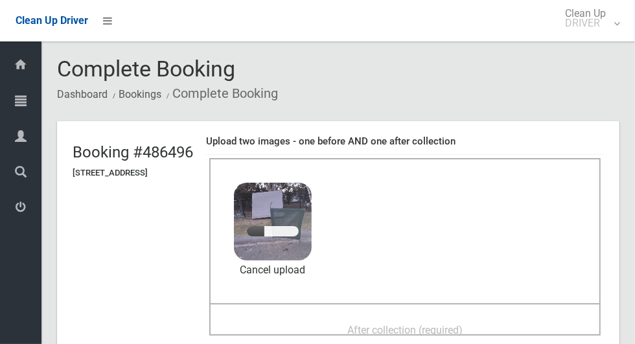
scroll to position [88, 0]
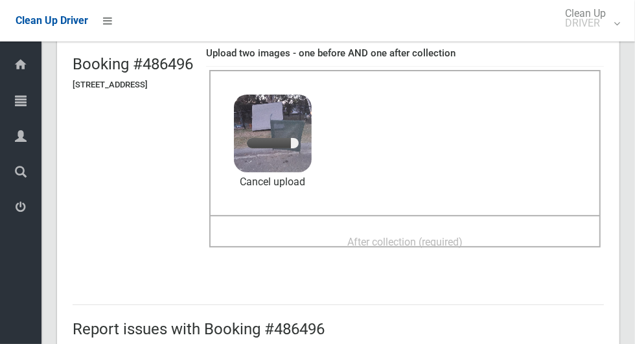
click at [432, 236] on span "After collection (required)" at bounding box center [404, 242] width 115 height 12
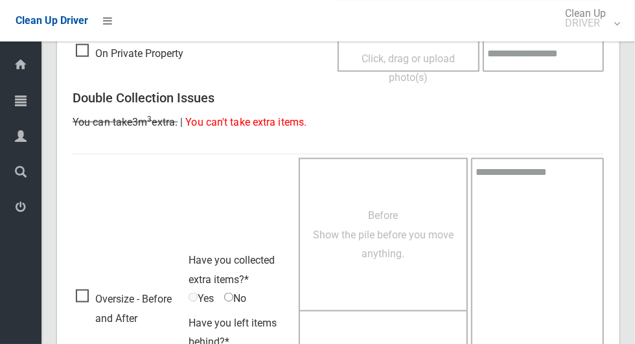
scroll to position [1061, 0]
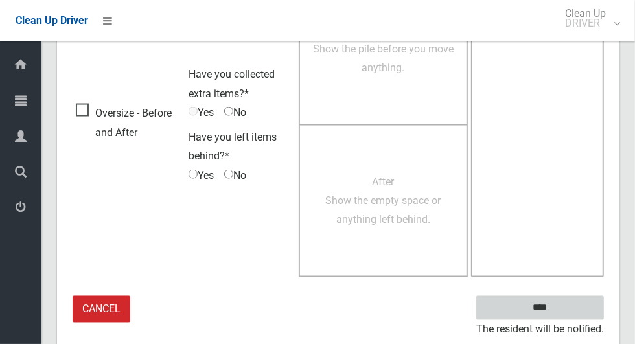
click at [563, 305] on input "****" at bounding box center [540, 308] width 128 height 24
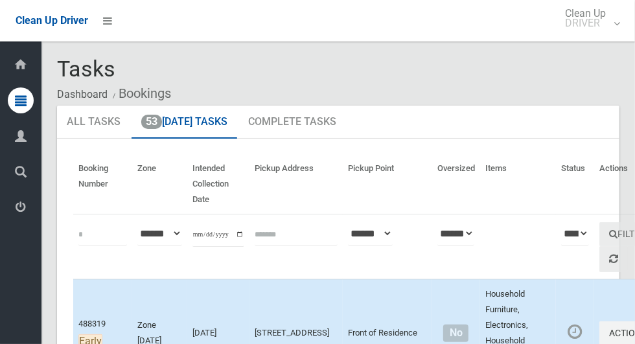
click at [343, 269] on th "**********" at bounding box center [387, 247] width 89 height 65
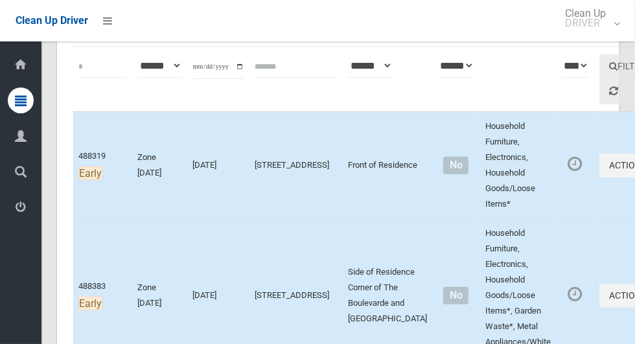
scroll to position [174, 0]
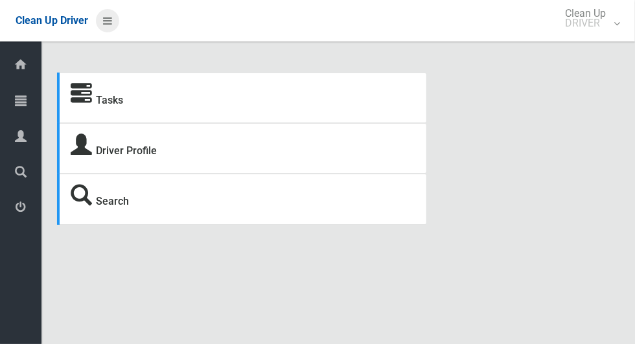
click at [112, 32] on icon at bounding box center [107, 21] width 9 height 22
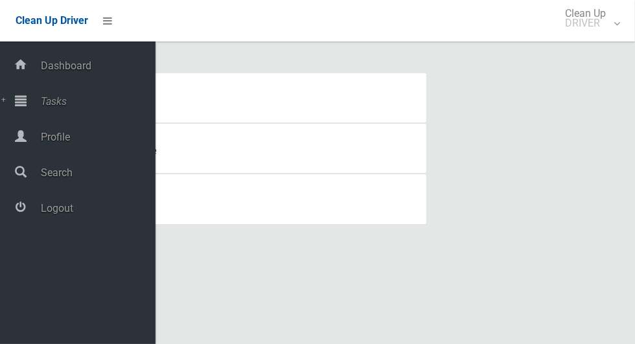
click at [67, 108] on span "Tasks" at bounding box center [96, 101] width 119 height 12
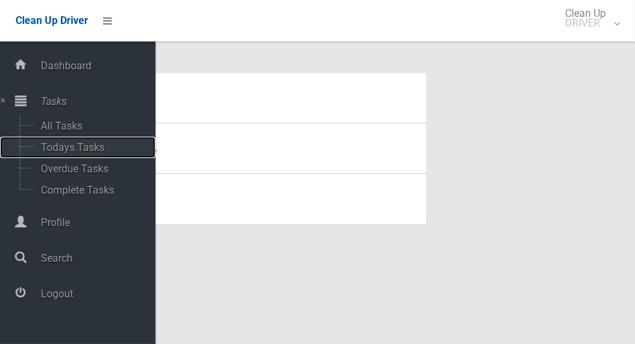
click at [91, 148] on span "Todays Tasks" at bounding box center [91, 147] width 108 height 12
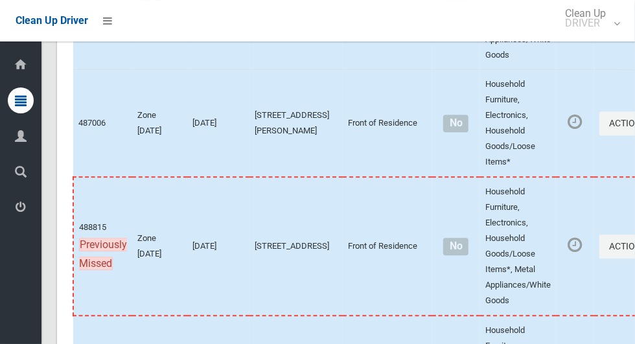
scroll to position [7364, 0]
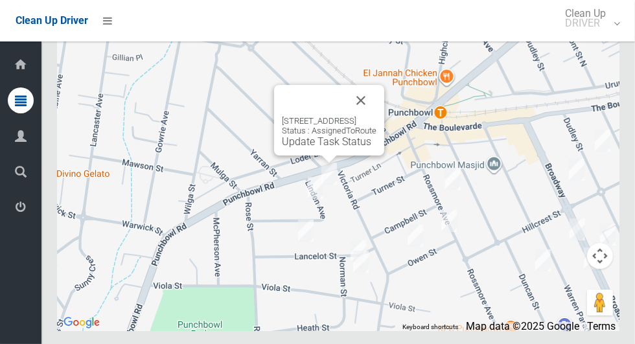
click at [377, 116] on button "Close" at bounding box center [361, 100] width 31 height 31
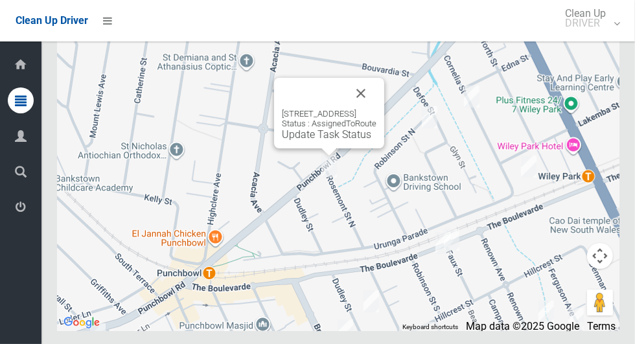
click at [307, 141] on link "Update Task Status" at bounding box center [326, 134] width 89 height 12
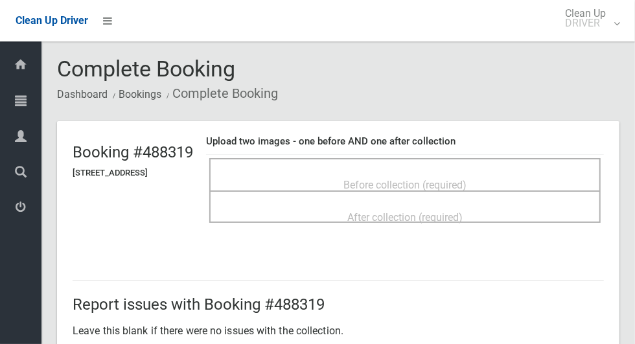
click at [401, 179] on span "Before collection (required)" at bounding box center [405, 185] width 123 height 12
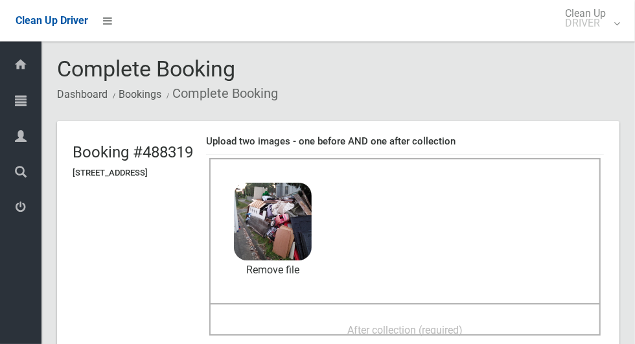
scroll to position [75, 0]
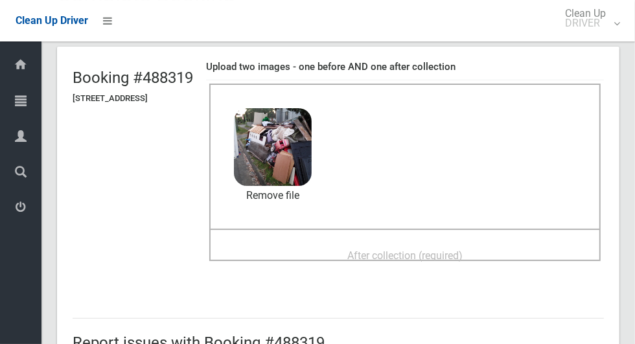
click at [374, 250] on span "After collection (required)" at bounding box center [404, 256] width 115 height 12
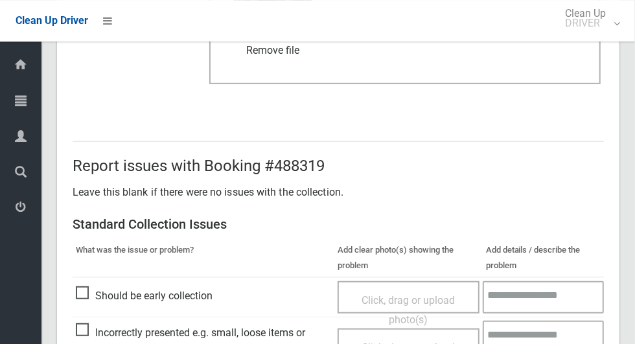
scroll to position [1061, 0]
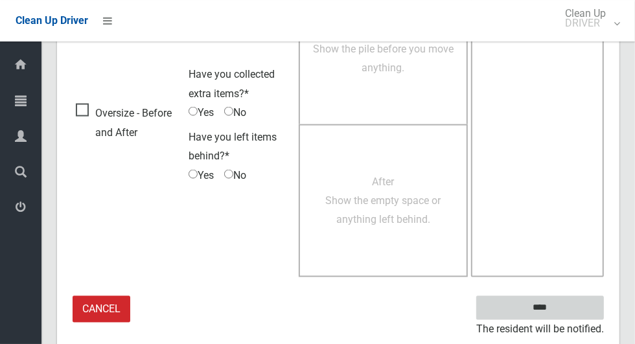
click at [568, 306] on input "****" at bounding box center [540, 308] width 128 height 24
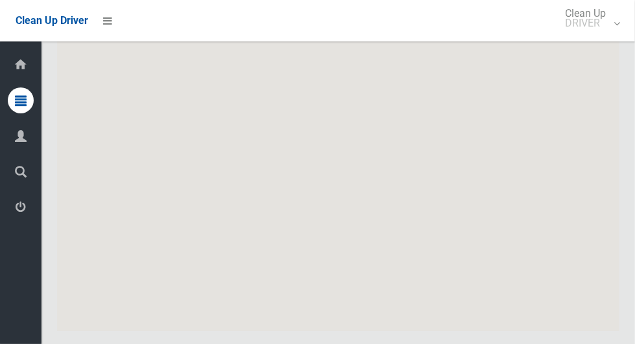
scroll to position [7364, 0]
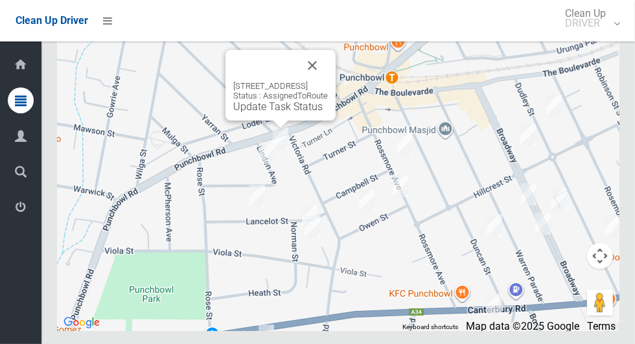
click at [328, 81] on button "Close" at bounding box center [312, 65] width 31 height 31
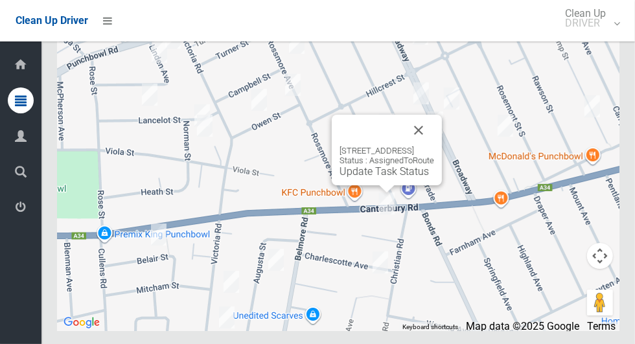
scroll to position [7363, 0]
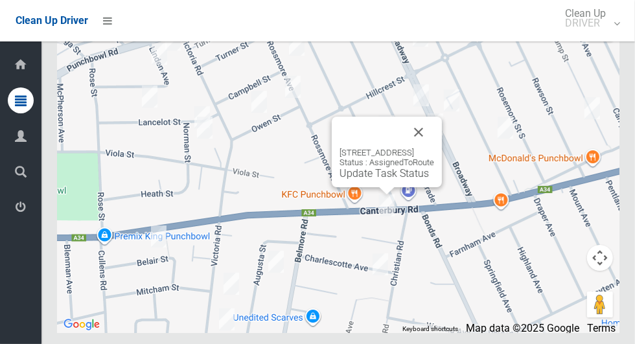
click at [434, 148] on button "Close" at bounding box center [418, 132] width 31 height 31
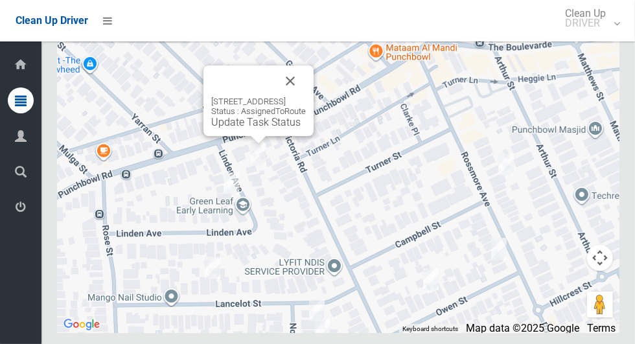
click at [260, 128] on link "Update Task Status" at bounding box center [255, 122] width 89 height 12
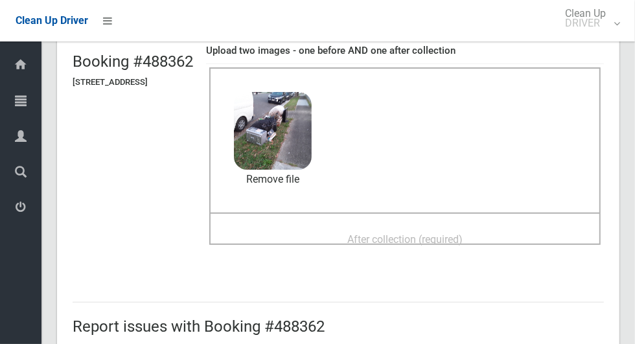
scroll to position [93, 0]
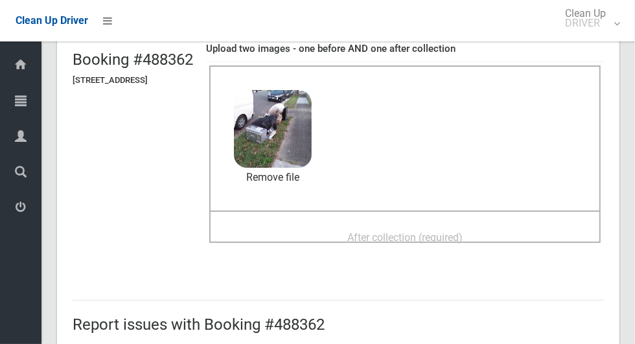
click at [404, 231] on span "After collection (required)" at bounding box center [404, 237] width 115 height 12
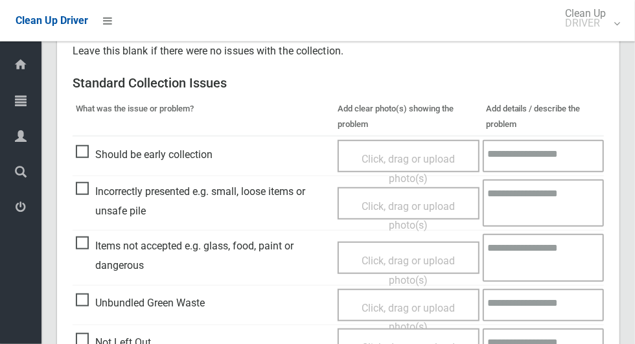
scroll to position [1061, 0]
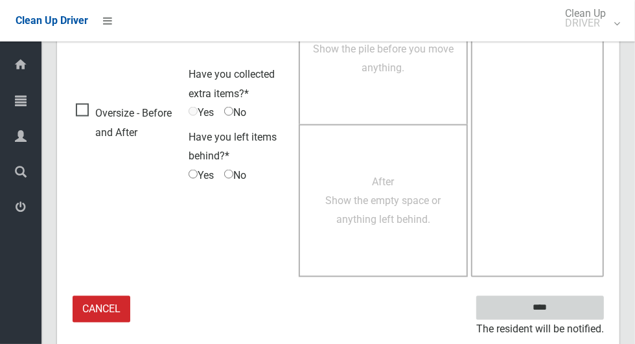
click at [563, 307] on input "****" at bounding box center [540, 308] width 128 height 24
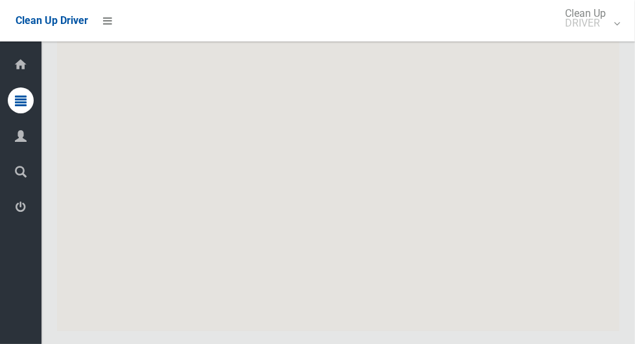
scroll to position [7364, 0]
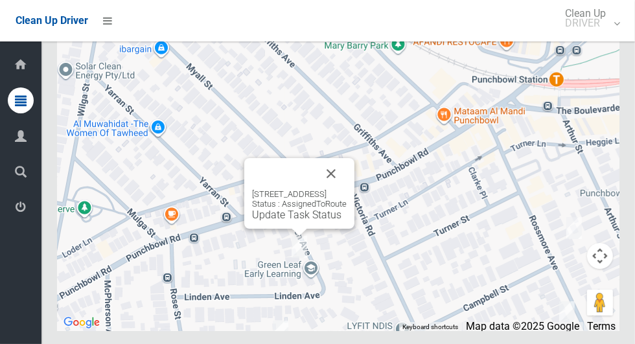
click at [278, 221] on link "Update Task Status" at bounding box center [296, 215] width 89 height 12
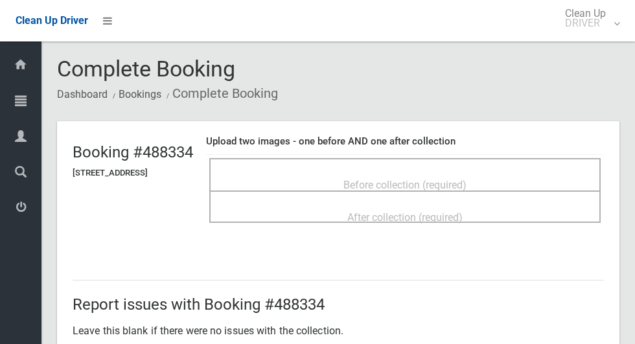
click at [370, 172] on div "Before collection (required)" at bounding box center [405, 184] width 363 height 24
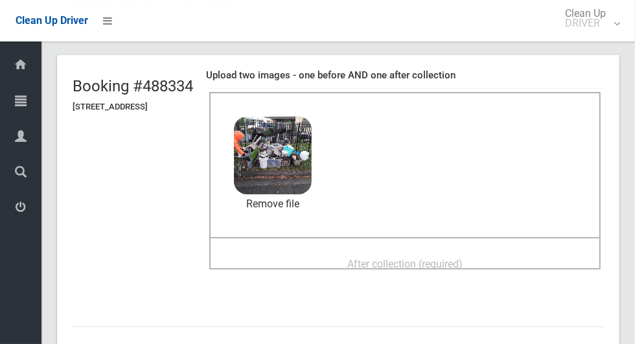
scroll to position [68, 0]
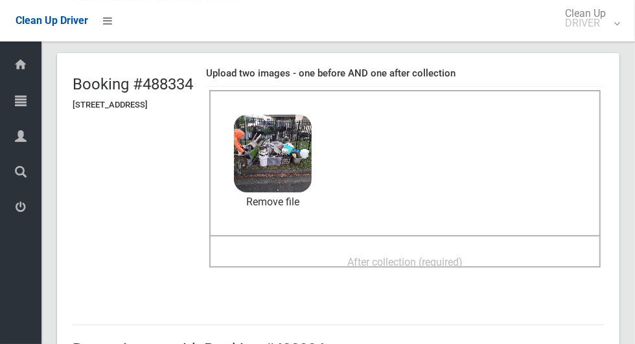
click at [375, 256] on span "After collection (required)" at bounding box center [404, 262] width 115 height 12
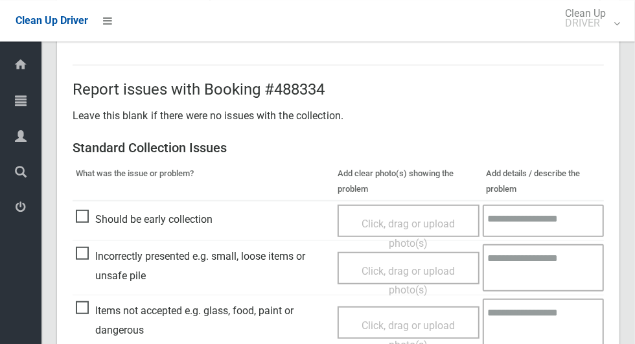
scroll to position [1061, 0]
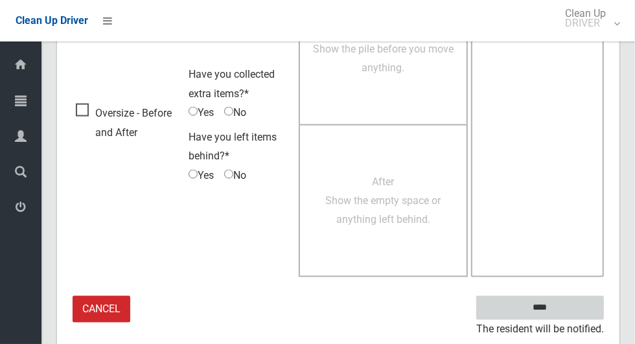
click at [565, 296] on input "****" at bounding box center [540, 308] width 128 height 24
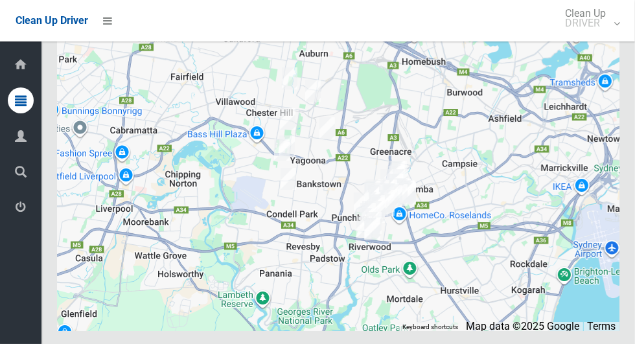
scroll to position [7364, 0]
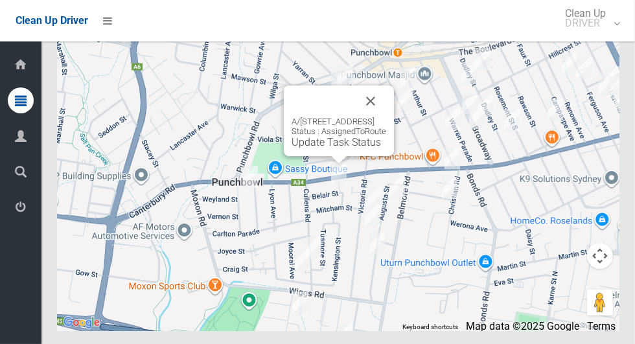
click at [386, 117] on button "Close" at bounding box center [370, 101] width 31 height 31
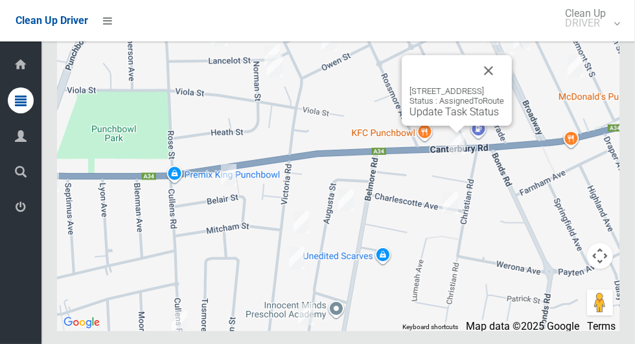
click at [504, 86] on button "Close" at bounding box center [488, 70] width 31 height 31
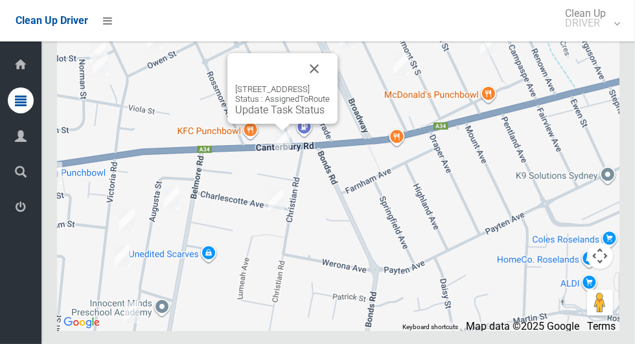
click at [330, 84] on button "Close" at bounding box center [314, 68] width 31 height 31
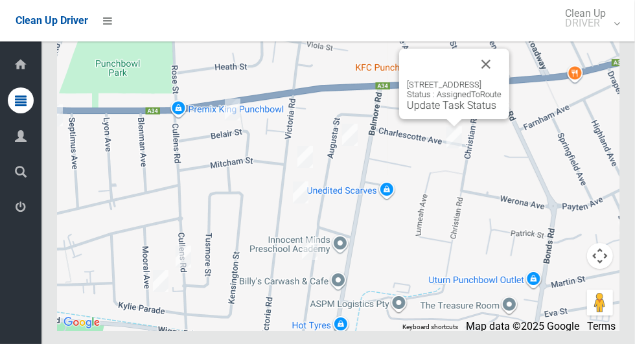
click at [502, 80] on button "Close" at bounding box center [486, 64] width 31 height 31
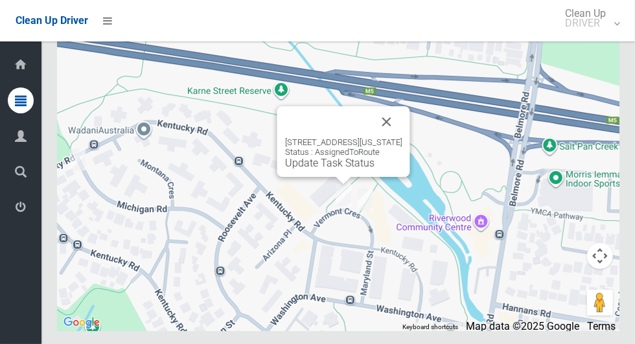
click at [403, 137] on button "Close" at bounding box center [386, 121] width 31 height 31
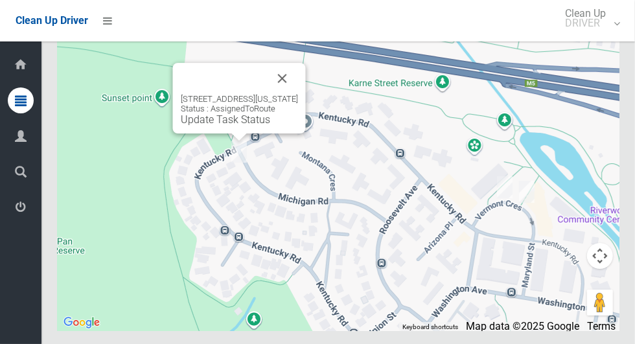
click at [298, 94] on button "Close" at bounding box center [282, 78] width 31 height 31
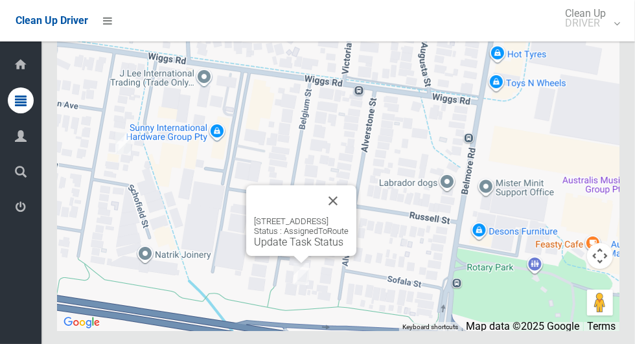
click at [349, 217] on button "Close" at bounding box center [333, 200] width 31 height 31
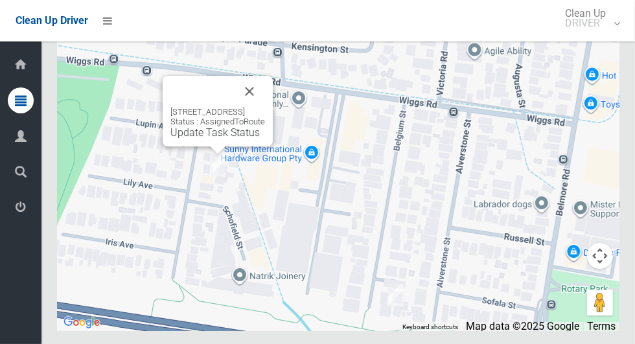
click at [265, 107] on button "Close" at bounding box center [249, 91] width 31 height 31
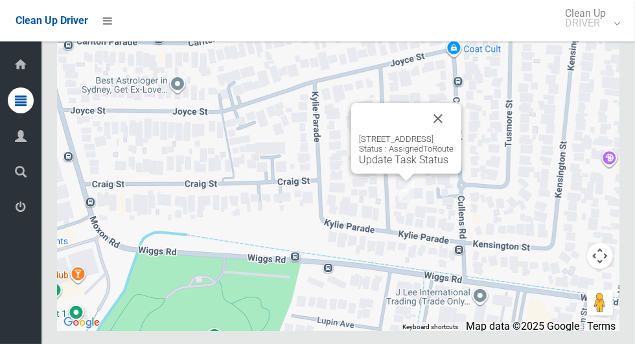
click at [454, 134] on button "Close" at bounding box center [438, 118] width 31 height 31
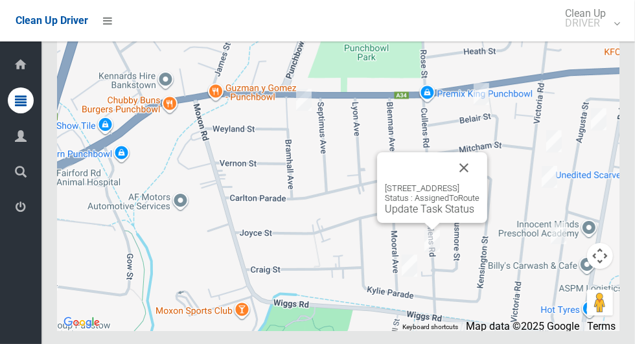
click at [480, 183] on button "Close" at bounding box center [464, 167] width 31 height 31
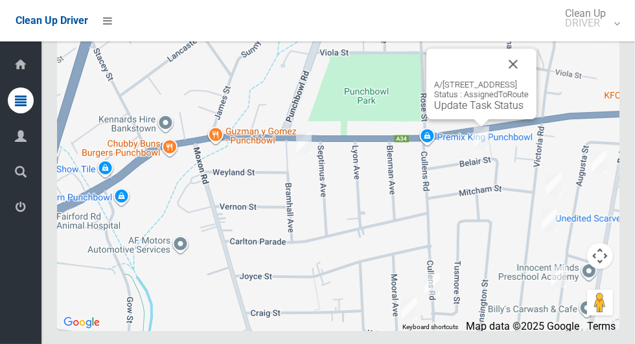
click at [529, 80] on button "Close" at bounding box center [513, 64] width 31 height 31
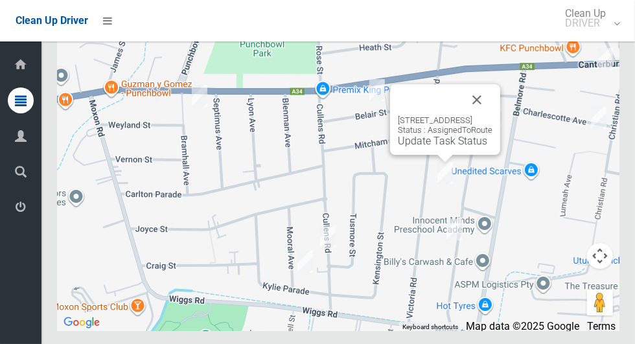
click at [493, 115] on button "Close" at bounding box center [477, 99] width 31 height 31
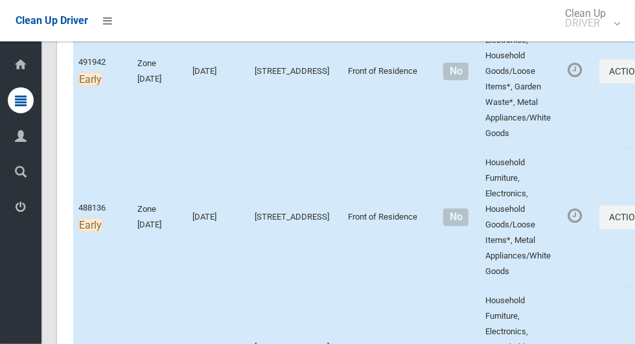
scroll to position [539, 0]
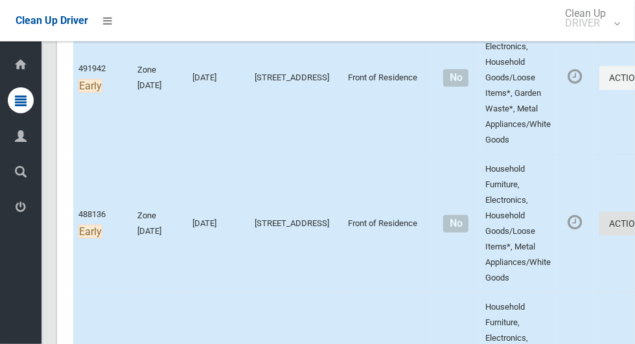
click at [600, 220] on button "Actions" at bounding box center [631, 224] width 62 height 24
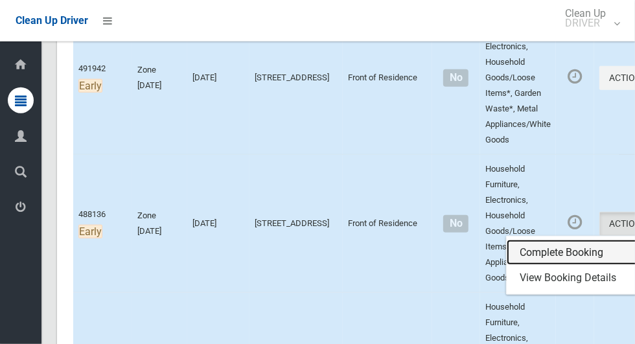
click at [510, 245] on link "Complete Booking" at bounding box center [584, 253] width 154 height 26
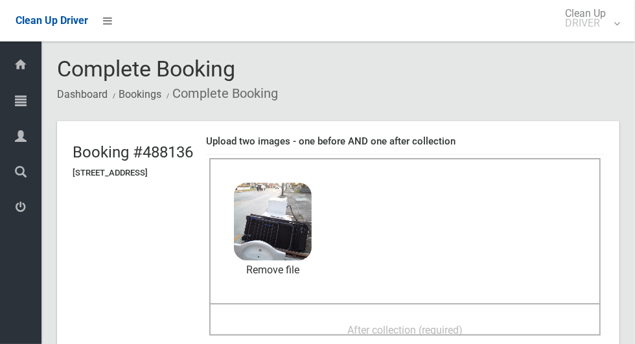
scroll to position [71, 0]
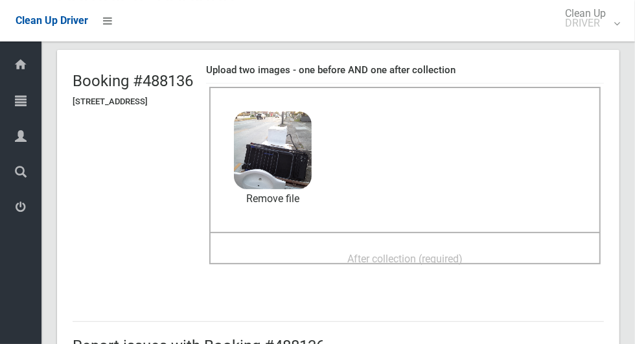
click at [423, 254] on span "After collection (required)" at bounding box center [404, 259] width 115 height 12
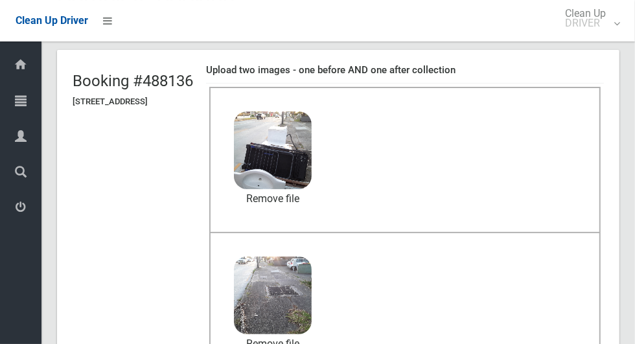
click at [147, 344] on header "Booking #488136 [STREET_ADDRESS] Upload two images - one before AND one after c…" at bounding box center [338, 227] width 563 height 355
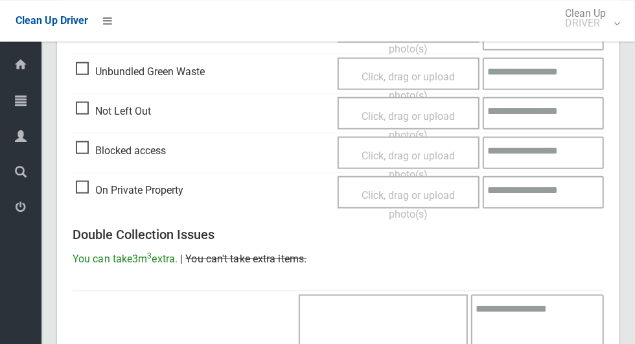
scroll to position [1061, 0]
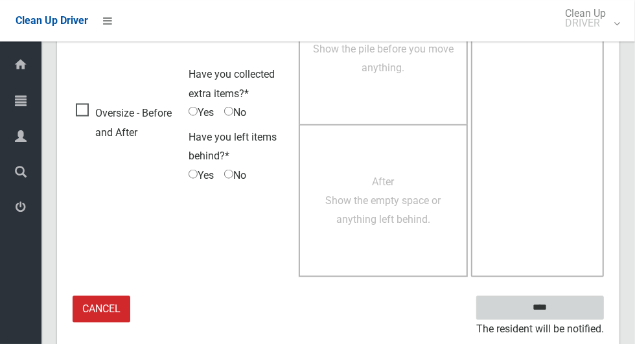
click at [563, 305] on input "****" at bounding box center [540, 308] width 128 height 24
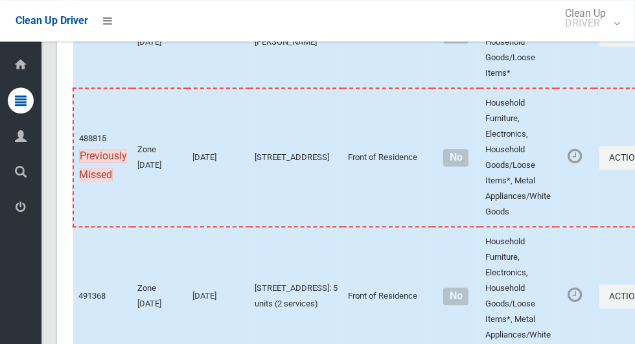
scroll to position [7364, 0]
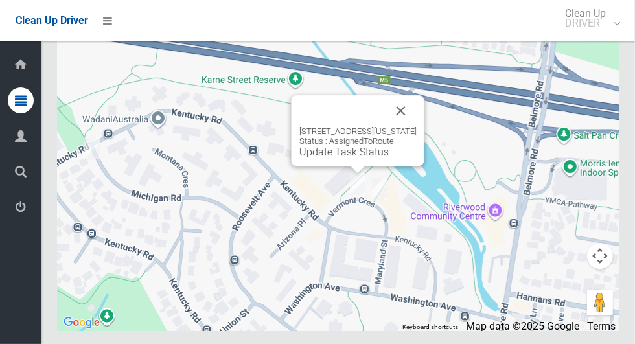
click at [332, 158] on link "Update Task Status" at bounding box center [344, 152] width 89 height 12
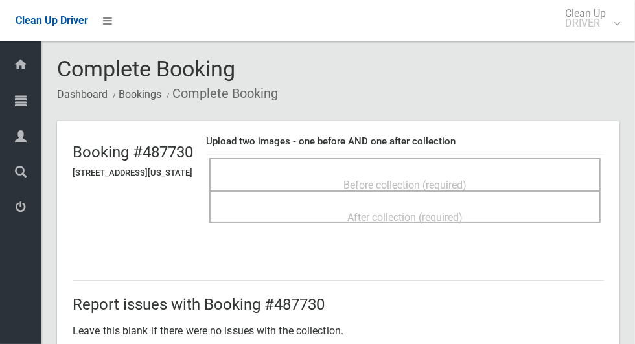
click at [361, 158] on div "Before collection (required)" at bounding box center [405, 174] width 392 height 32
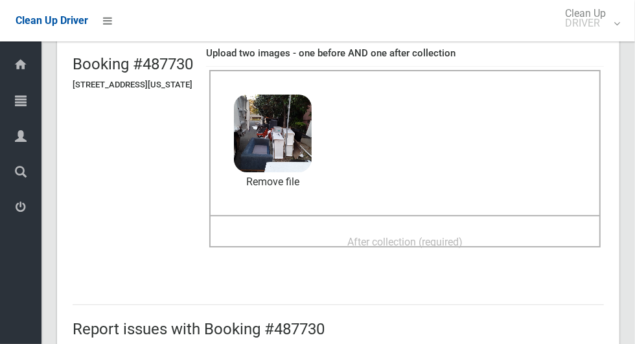
scroll to position [110, 0]
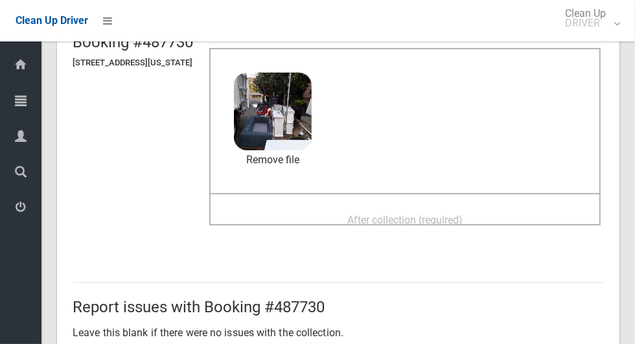
click at [397, 224] on span "After collection (required)" at bounding box center [404, 220] width 115 height 12
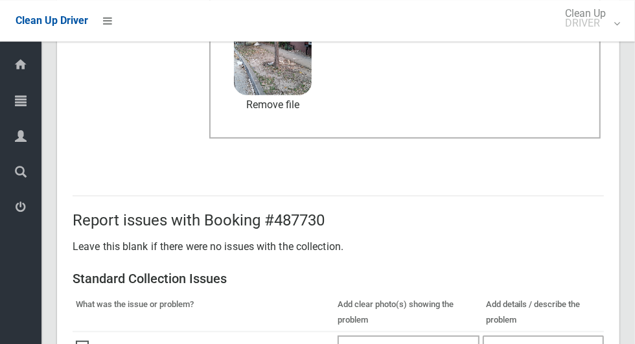
scroll to position [670, 0]
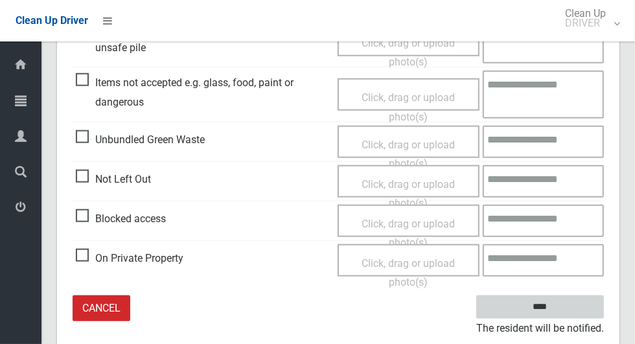
click at [563, 304] on input "****" at bounding box center [540, 308] width 128 height 24
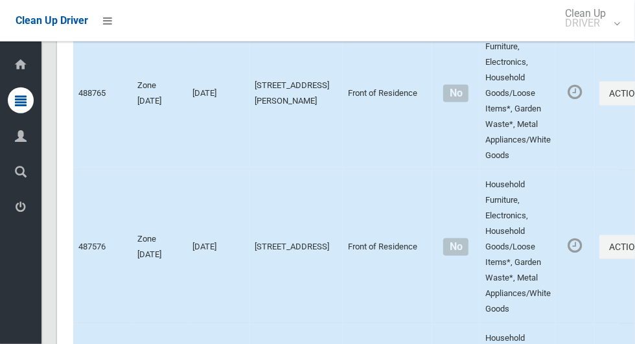
scroll to position [7364, 0]
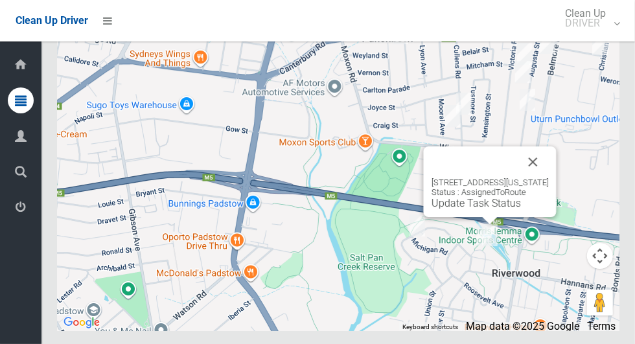
click at [542, 209] on div "5 Vermont Crescent, RIVERWOOD NSW 2210 Status : AssignedToRoute Update Task Sta…" at bounding box center [490, 194] width 117 height 32
click at [472, 209] on link "Update Task Status" at bounding box center [476, 203] width 89 height 12
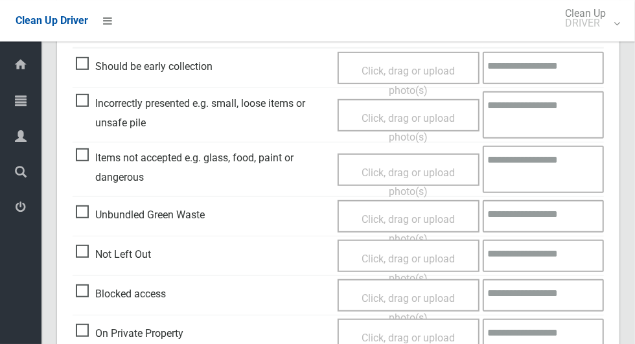
scroll to position [384, 0]
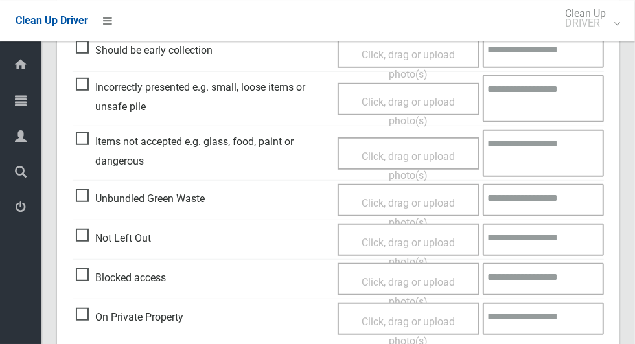
click at [87, 277] on span "Blocked access" at bounding box center [121, 277] width 90 height 19
click at [377, 276] on span "Click, drag or upload photo(s)" at bounding box center [408, 292] width 93 height 32
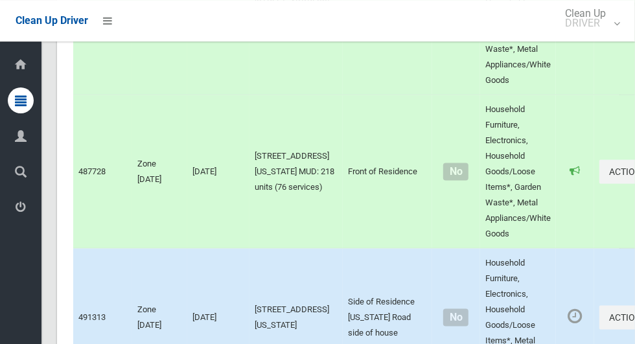
scroll to position [928, 0]
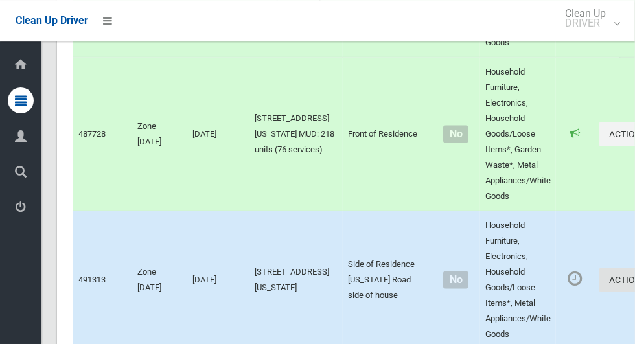
click at [600, 272] on button "Actions" at bounding box center [631, 280] width 62 height 24
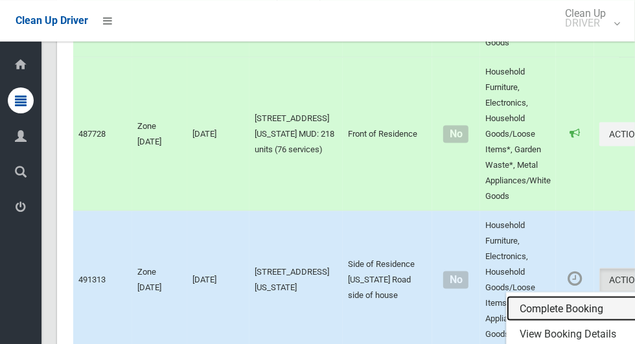
click at [524, 306] on link "Complete Booking" at bounding box center [584, 309] width 154 height 26
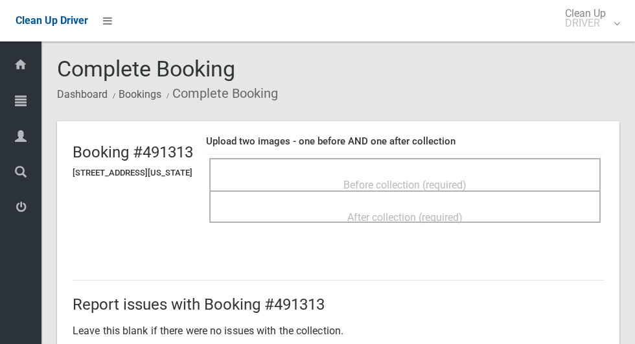
click at [387, 179] on span "Before collection (required)" at bounding box center [405, 185] width 123 height 12
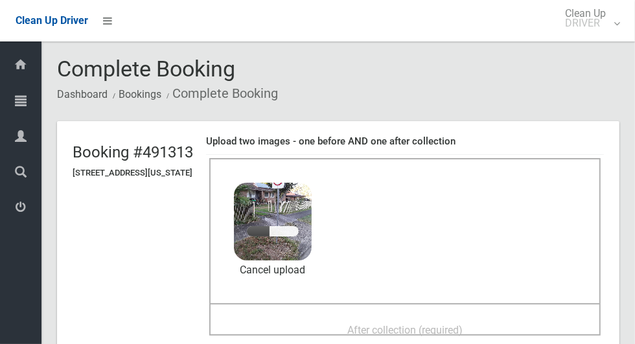
scroll to position [111, 0]
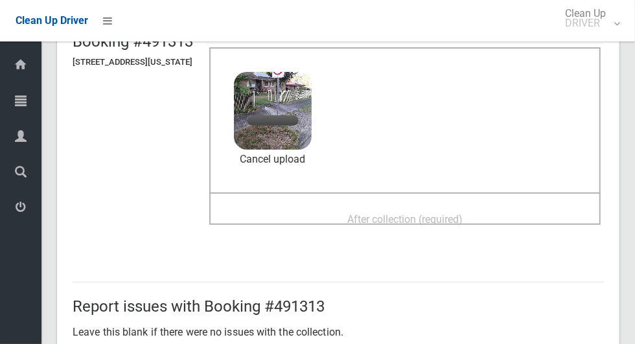
click at [395, 217] on span "After collection (required)" at bounding box center [404, 219] width 115 height 12
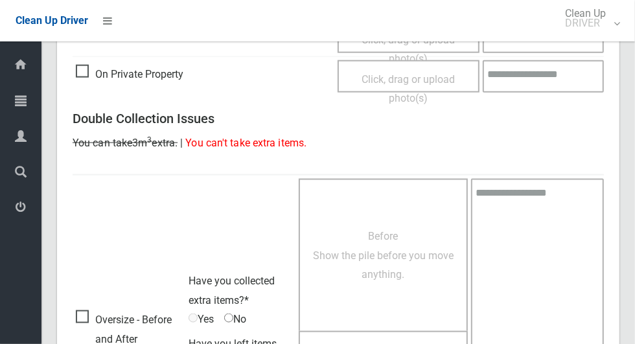
scroll to position [1061, 0]
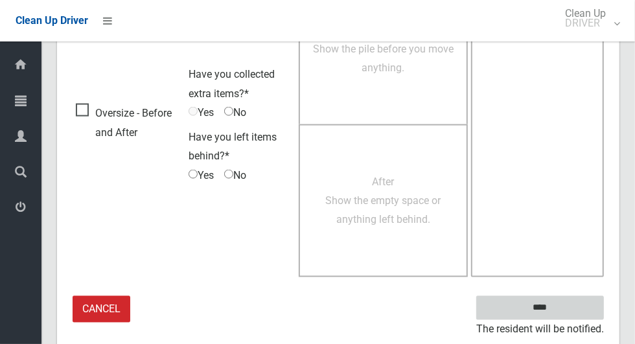
click at [578, 307] on input "****" at bounding box center [540, 308] width 128 height 24
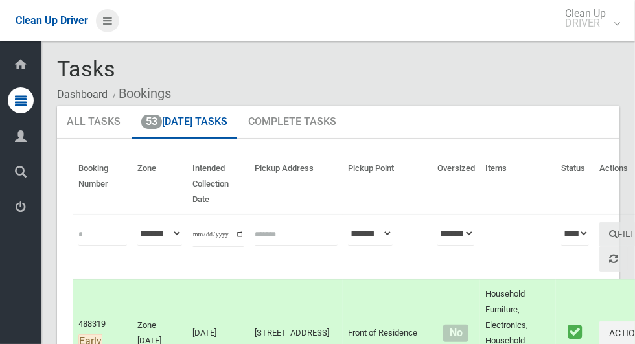
click at [112, 32] on icon at bounding box center [107, 21] width 9 height 22
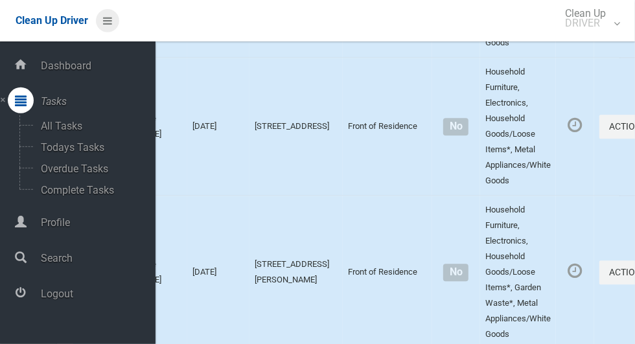
scroll to position [1719, 0]
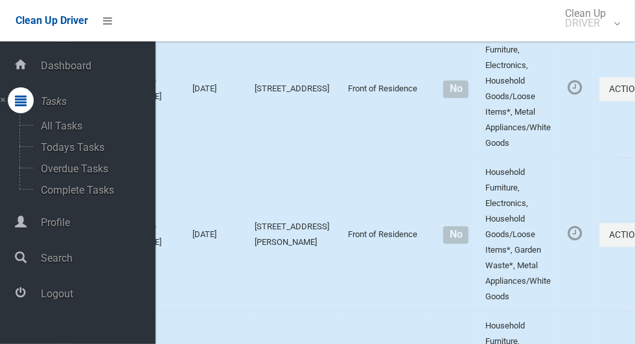
click at [63, 300] on span "Logout" at bounding box center [96, 294] width 119 height 12
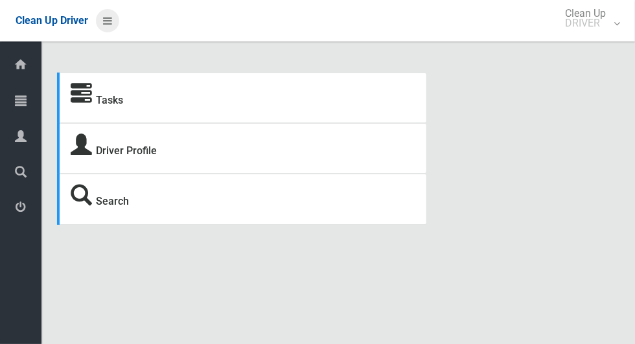
click at [112, 10] on icon at bounding box center [107, 21] width 9 height 22
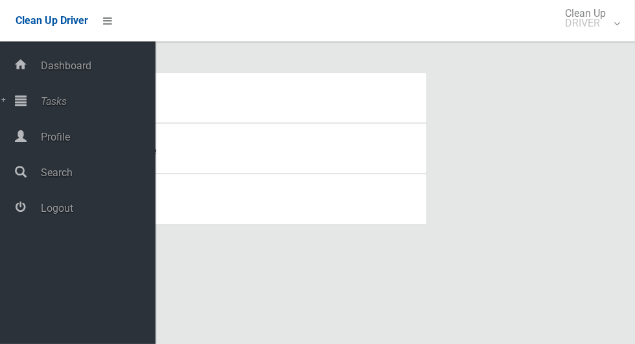
click at [67, 108] on span "Tasks" at bounding box center [96, 101] width 119 height 12
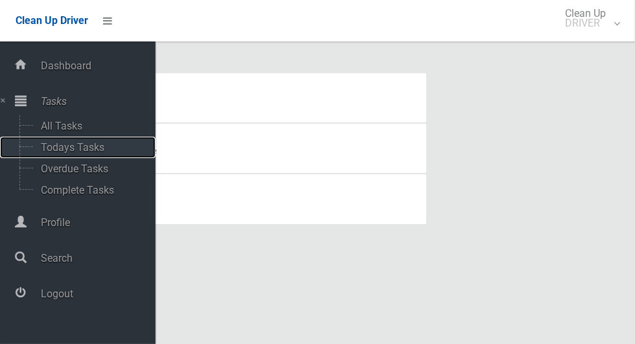
click at [103, 146] on span "Todays Tasks" at bounding box center [91, 147] width 108 height 12
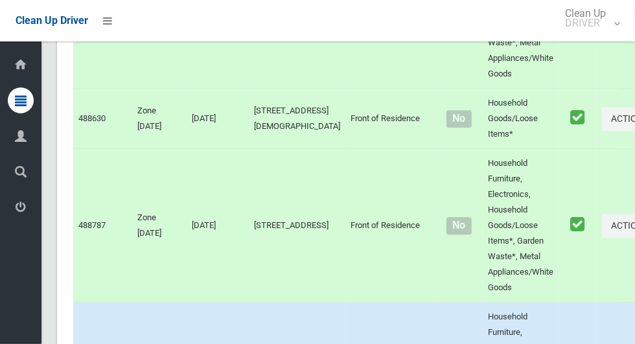
scroll to position [6955, 0]
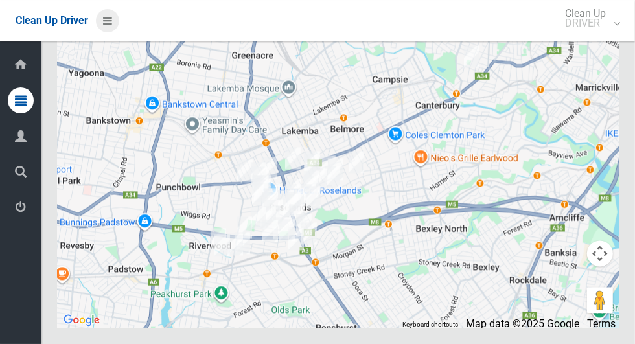
click at [112, 21] on icon at bounding box center [107, 21] width 9 height 22
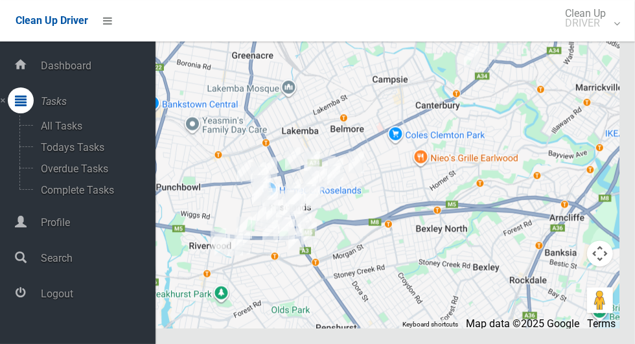
click at [73, 298] on span "Logout" at bounding box center [96, 294] width 119 height 12
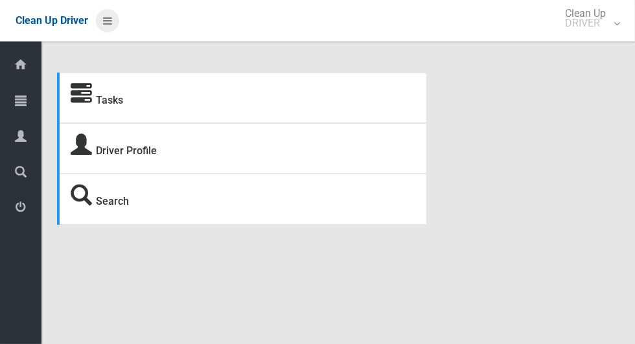
click at [109, 27] on icon at bounding box center [107, 21] width 9 height 22
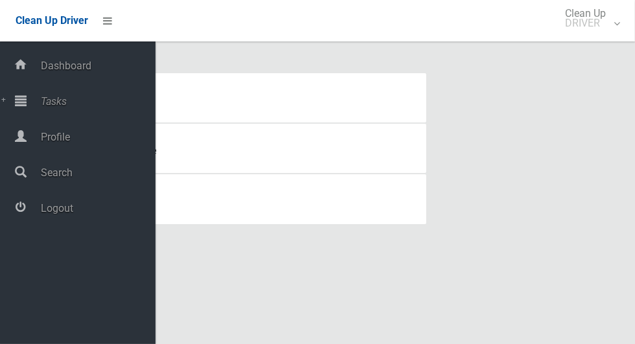
click at [67, 102] on span "Tasks" at bounding box center [96, 101] width 119 height 12
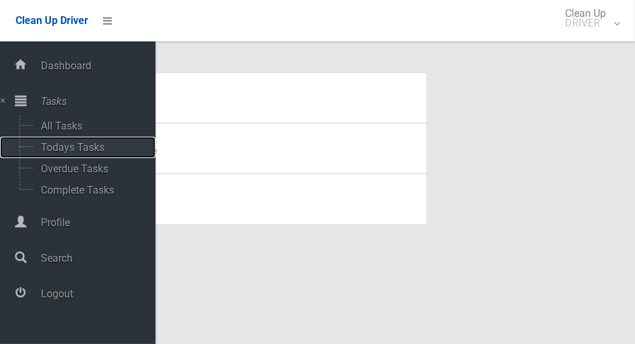
click at [104, 149] on span "Todays Tasks" at bounding box center [91, 147] width 108 height 12
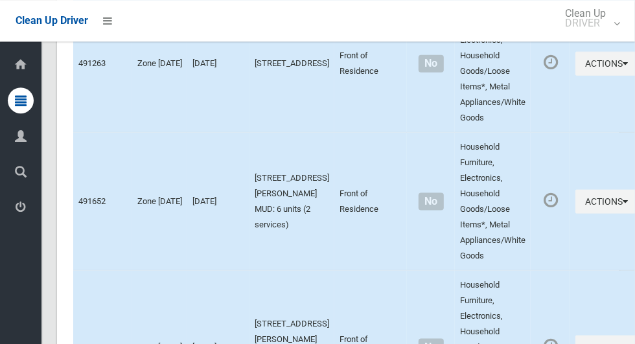
scroll to position [6815, 0]
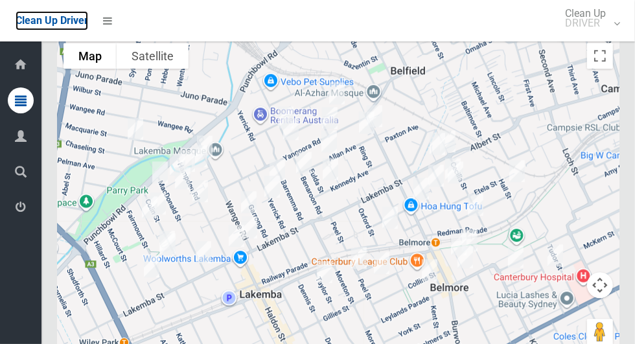
click at [88, 20] on span "Clean Up Driver" at bounding box center [52, 20] width 73 height 12
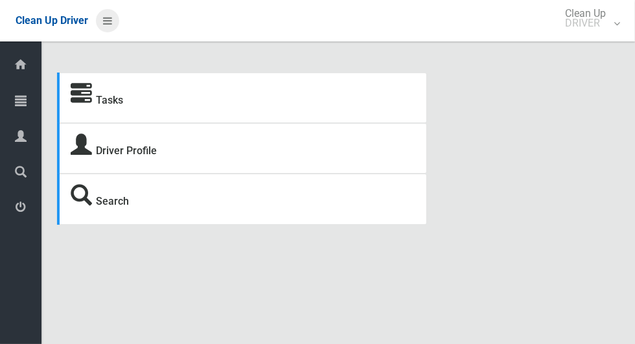
click at [112, 20] on icon at bounding box center [107, 21] width 9 height 22
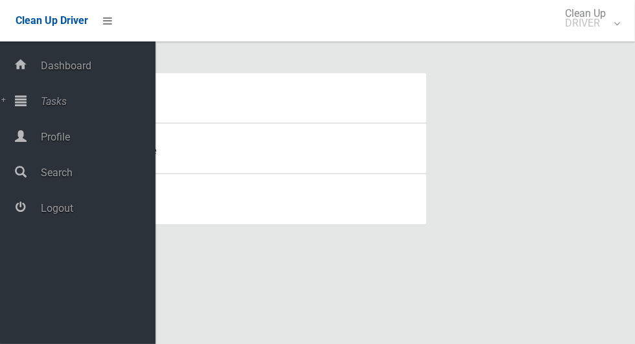
click at [73, 205] on span "Logout" at bounding box center [96, 208] width 119 height 12
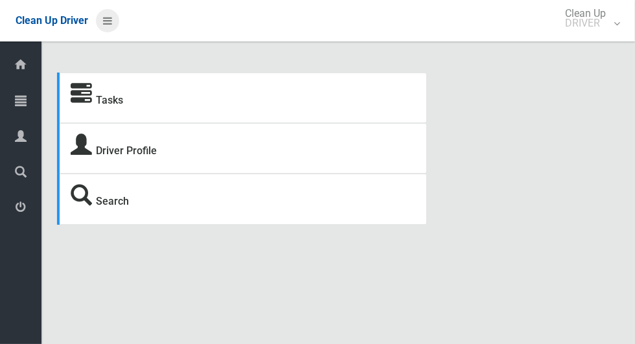
click at [109, 23] on icon at bounding box center [107, 21] width 9 height 22
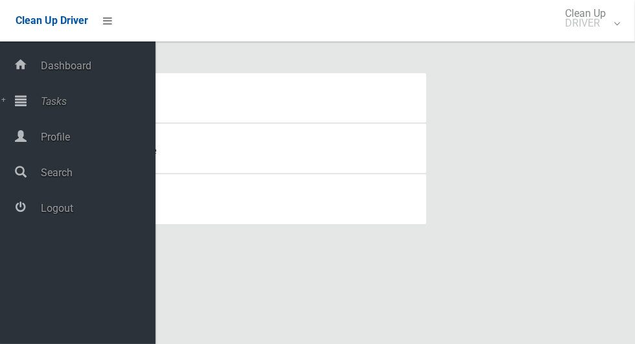
click at [89, 107] on span "Tasks" at bounding box center [96, 101] width 119 height 12
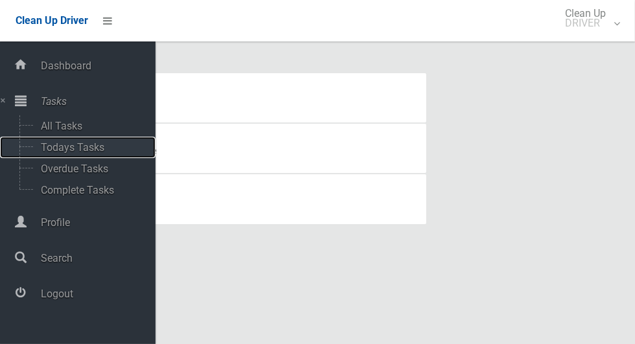
click at [99, 154] on span "Todays Tasks" at bounding box center [91, 147] width 108 height 12
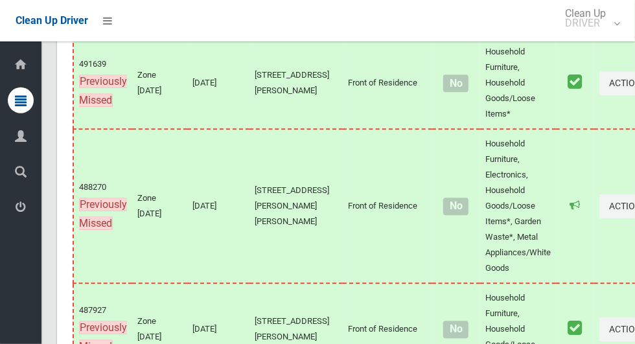
scroll to position [7364, 0]
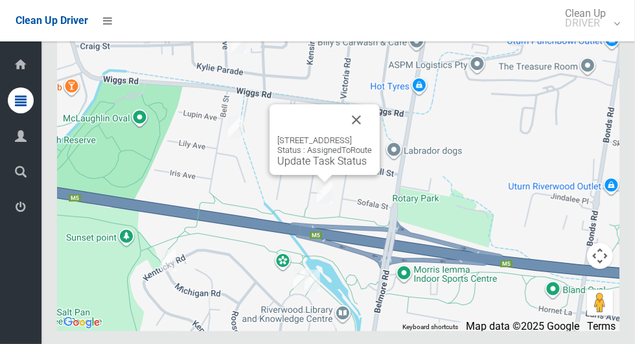
click at [303, 167] on link "Update Task Status" at bounding box center [321, 161] width 89 height 12
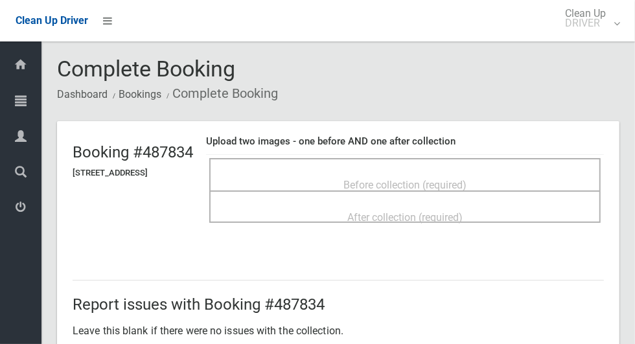
click at [399, 179] on span "Before collection (required)" at bounding box center [405, 185] width 123 height 12
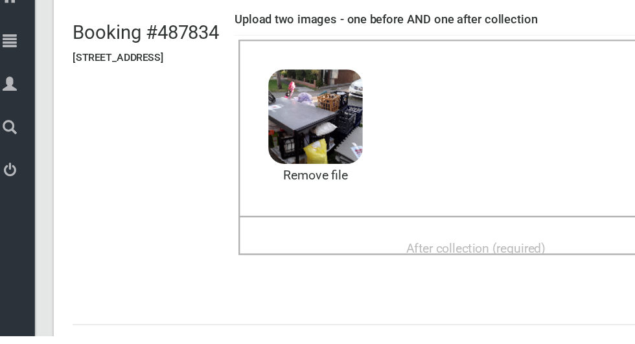
scroll to position [84, 0]
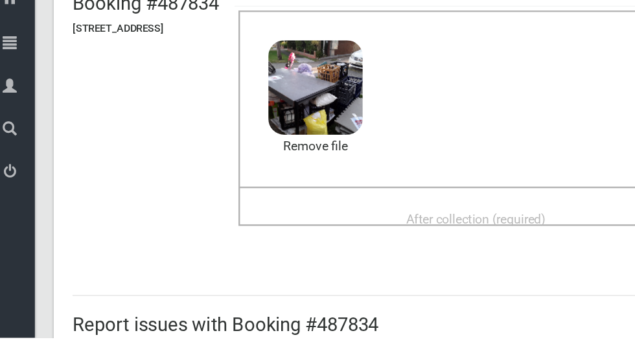
click at [346, 234] on div "After collection (required)" at bounding box center [405, 246] width 363 height 24
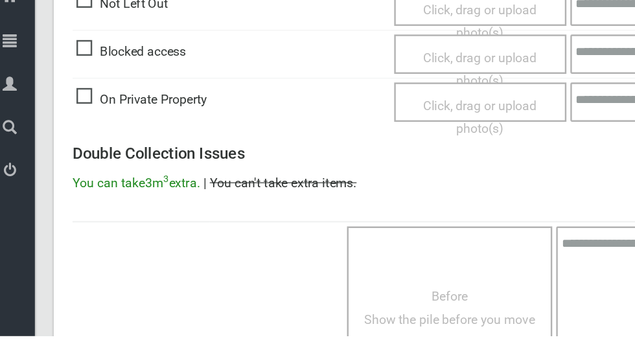
scroll to position [1061, 0]
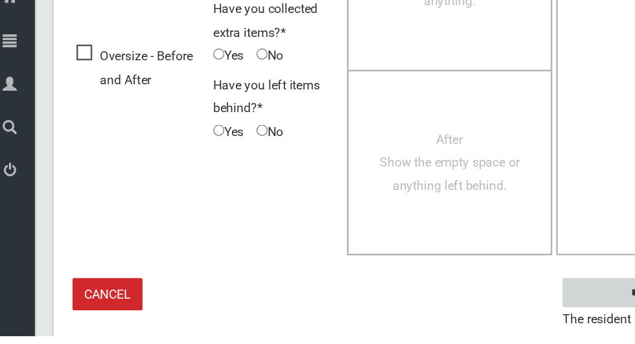
click at [510, 304] on input "****" at bounding box center [540, 308] width 128 height 24
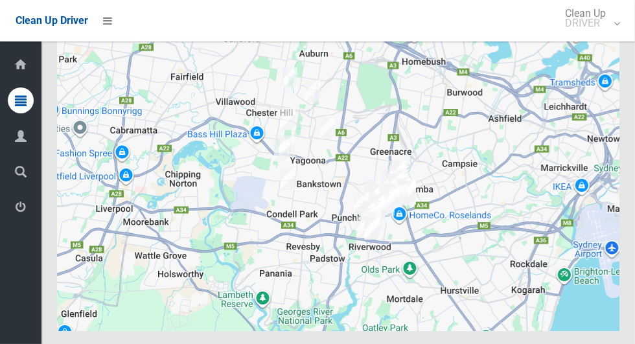
scroll to position [7364, 0]
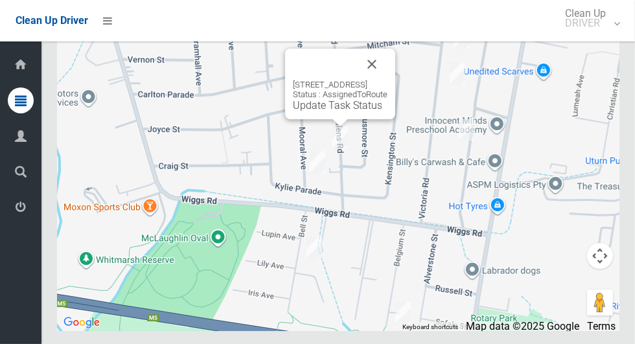
click at [388, 80] on button "Close" at bounding box center [372, 64] width 31 height 31
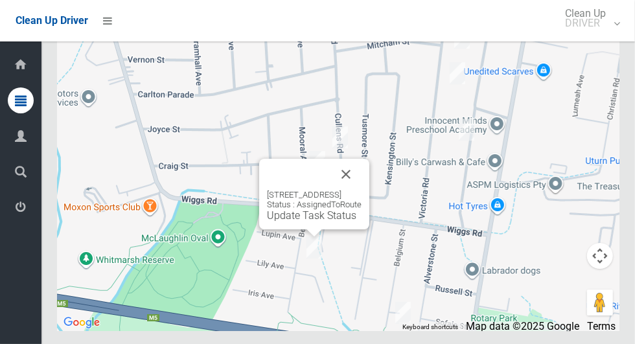
click at [301, 222] on link "Update Task Status" at bounding box center [311, 215] width 89 height 12
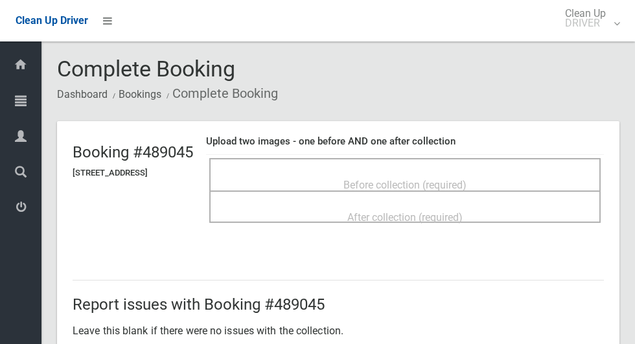
click at [377, 179] on span "Before collection (required)" at bounding box center [405, 185] width 123 height 12
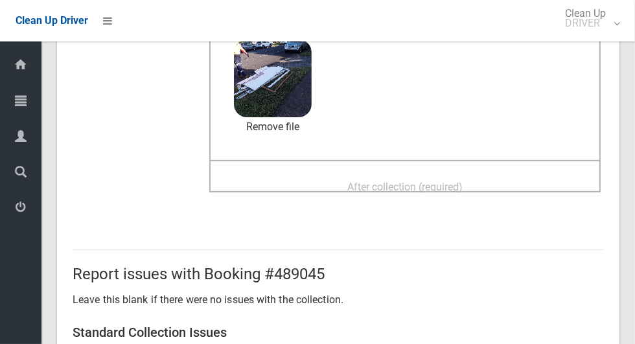
scroll to position [144, 0]
click at [421, 180] on span "After collection (required)" at bounding box center [404, 186] width 115 height 12
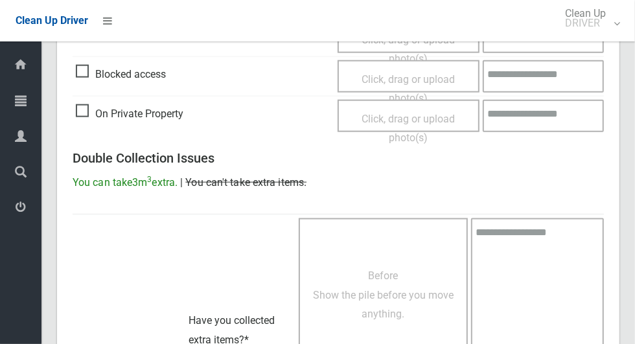
scroll to position [1061, 0]
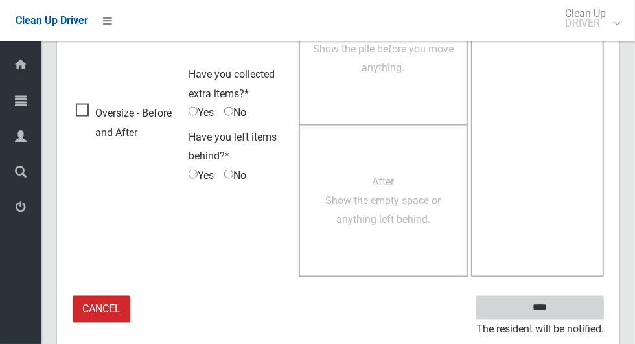
click at [567, 296] on input "****" at bounding box center [540, 308] width 128 height 24
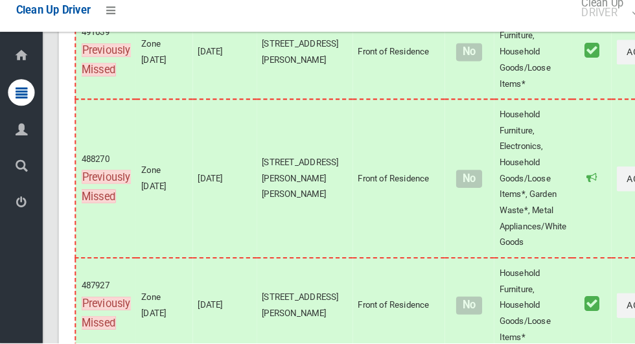
scroll to position [7364, 0]
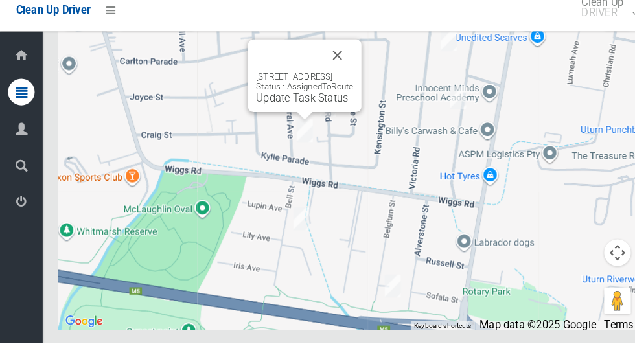
click at [272, 120] on div "1A Mooral Avenue, PUNCHBOWL NSW 2196 Status : AssignedToRoute Update Task Status" at bounding box center [296, 84] width 110 height 71
click at [272, 112] on link "Update Task Status" at bounding box center [293, 106] width 89 height 12
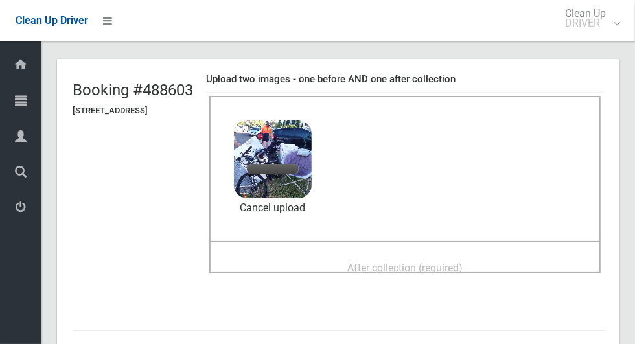
scroll to position [78, 0]
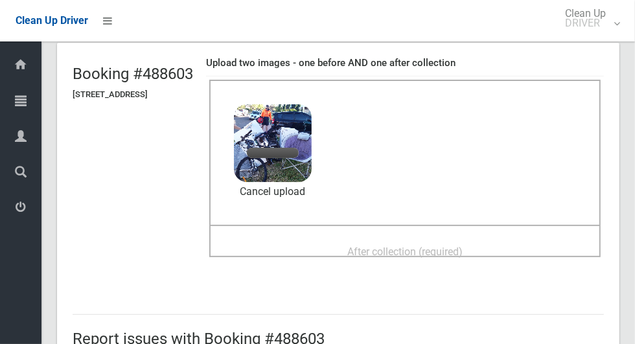
click at [369, 246] on span "After collection (required)" at bounding box center [404, 252] width 115 height 12
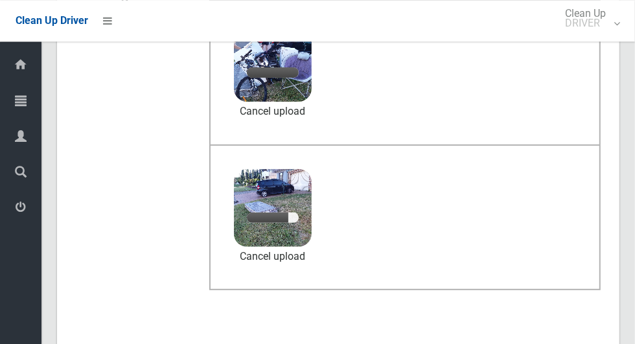
scroll to position [97, 0]
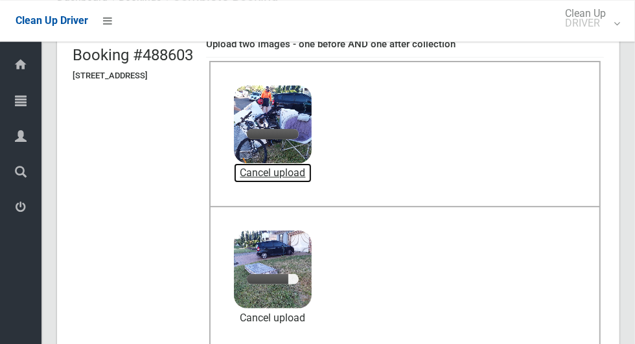
click at [312, 179] on link "Cancel upload" at bounding box center [273, 172] width 78 height 19
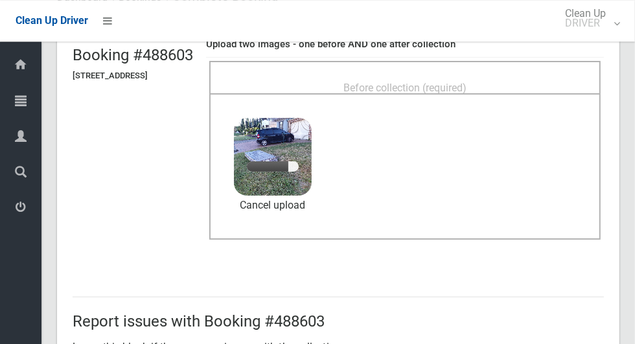
click at [412, 82] on span "Before collection (required)" at bounding box center [405, 88] width 123 height 12
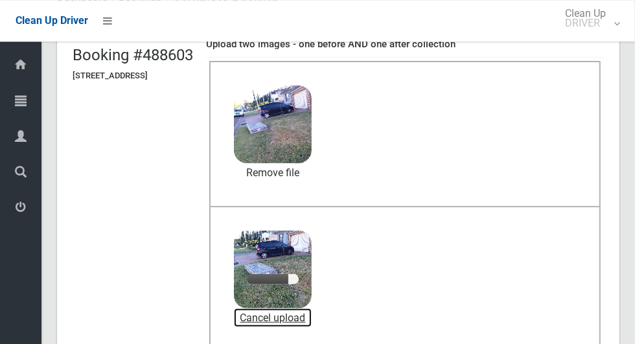
click at [312, 319] on link "Cancel upload" at bounding box center [273, 318] width 78 height 19
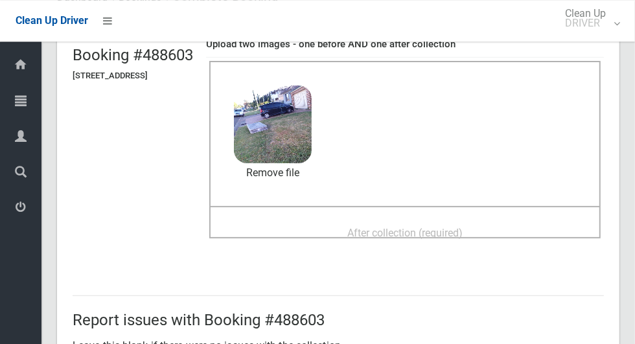
click at [385, 231] on span "After collection (required)" at bounding box center [404, 233] width 115 height 12
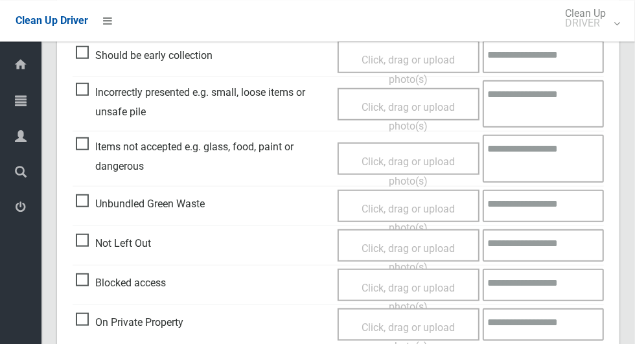
scroll to position [1061, 0]
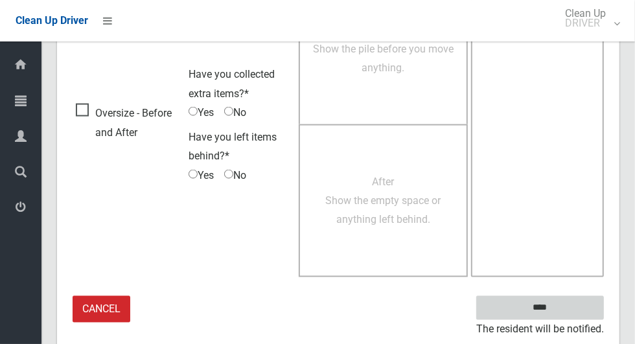
click at [548, 309] on input "****" at bounding box center [540, 308] width 128 height 24
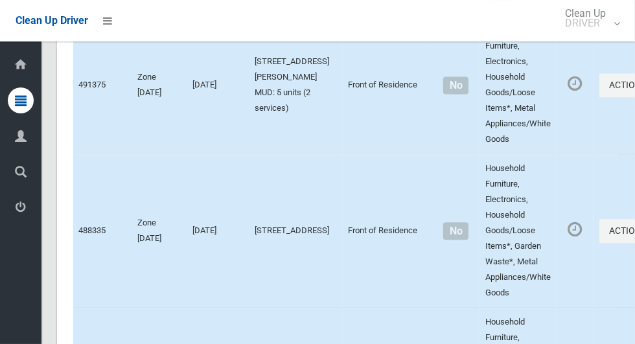
scroll to position [7364, 0]
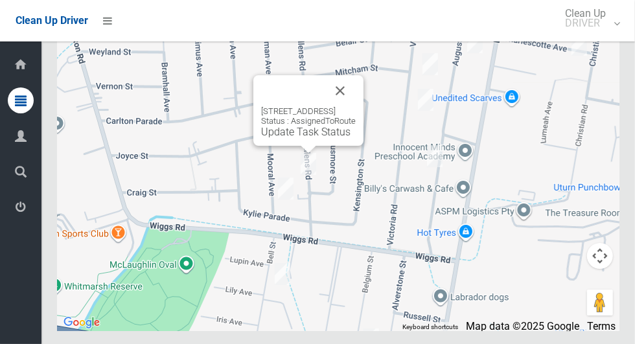
click at [288, 138] on div "55 Cullens Road, PUNCHBOWL NSW 2196 Status : AssignedToRoute Update Task Status" at bounding box center [308, 122] width 95 height 32
click at [298, 138] on link "Update Task Status" at bounding box center [305, 132] width 89 height 12
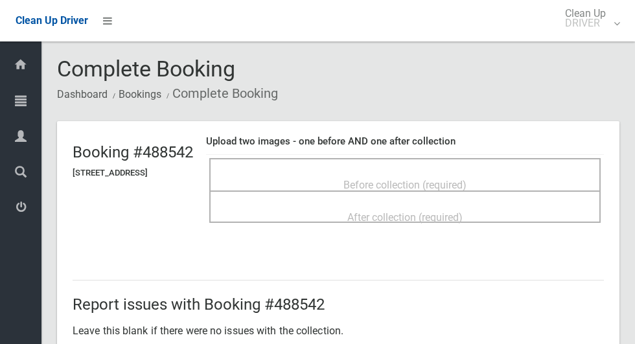
click at [323, 174] on div "Before collection (required)" at bounding box center [405, 184] width 363 height 24
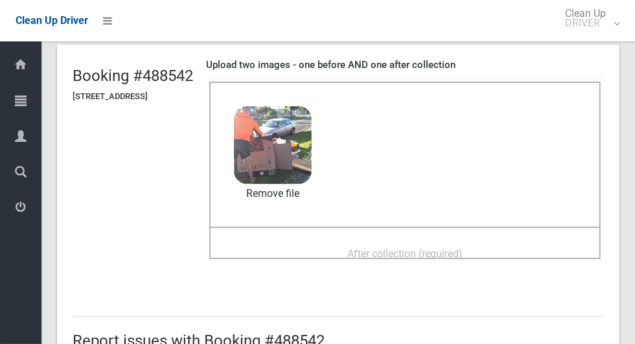
scroll to position [106, 0]
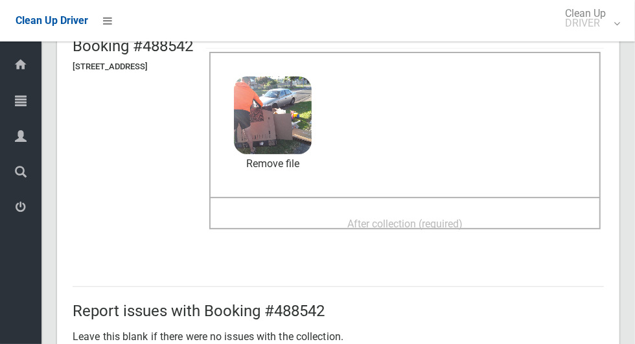
click at [366, 218] on span "After collection (required)" at bounding box center [404, 224] width 115 height 12
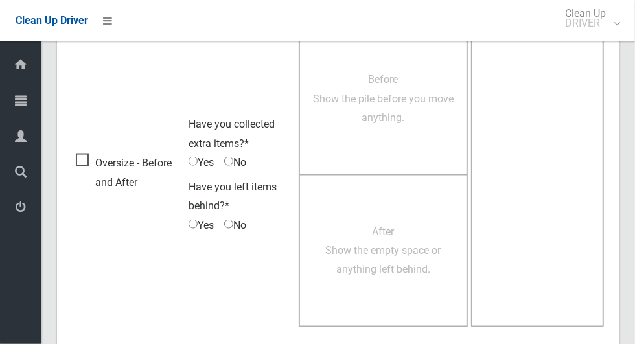
scroll to position [1061, 0]
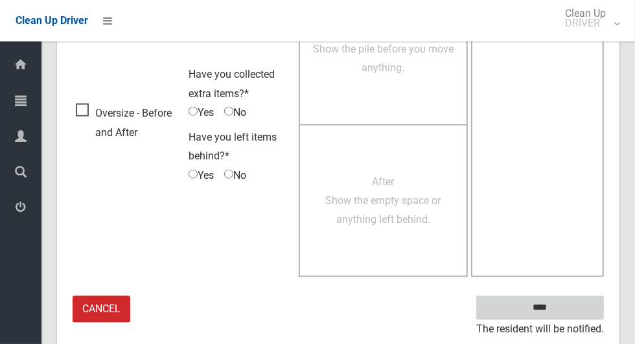
click at [563, 304] on input "****" at bounding box center [540, 308] width 128 height 24
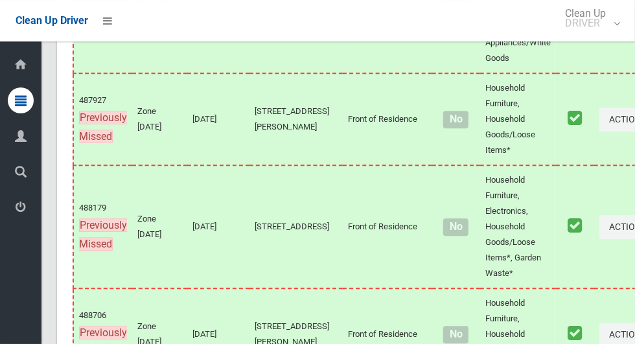
scroll to position [7364, 0]
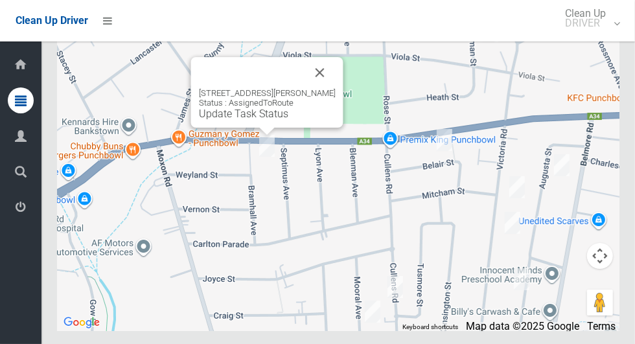
click at [242, 120] on link "Update Task Status" at bounding box center [243, 114] width 89 height 12
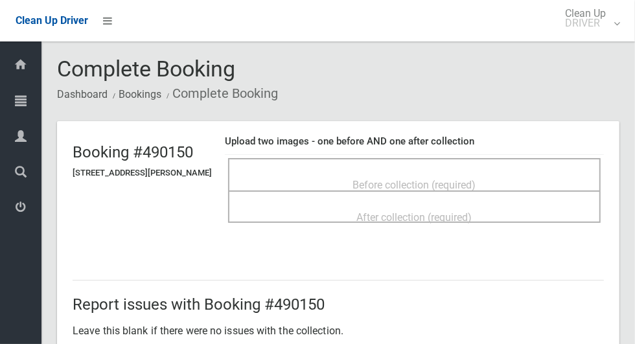
click at [344, 173] on div "Before collection (required)" at bounding box center [414, 184] width 344 height 24
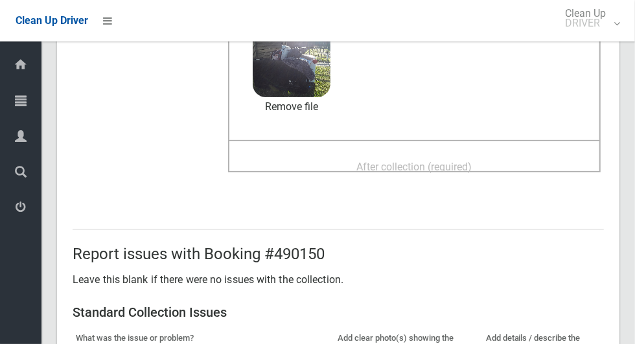
scroll to position [161, 0]
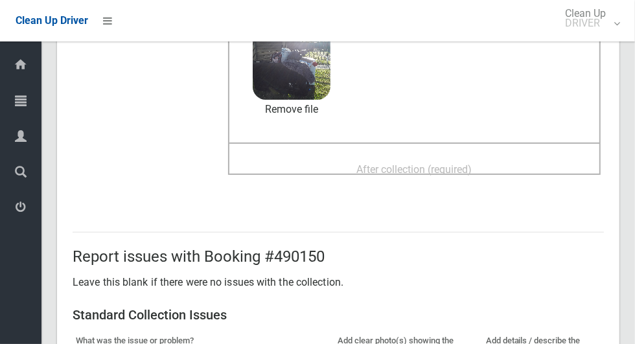
click at [381, 163] on span "After collection (required)" at bounding box center [414, 169] width 115 height 12
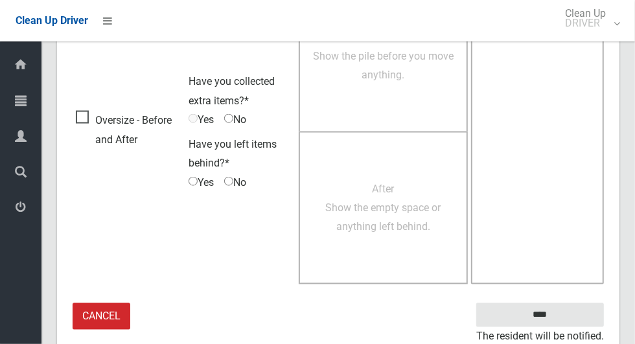
scroll to position [1061, 0]
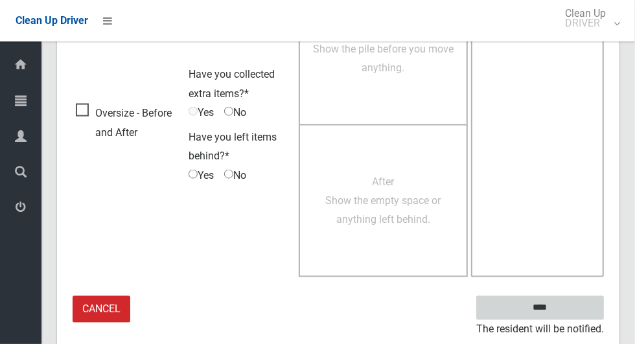
click at [548, 316] on input "****" at bounding box center [540, 308] width 128 height 24
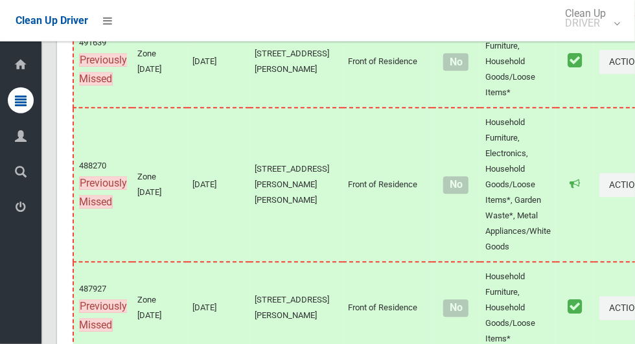
scroll to position [7364, 0]
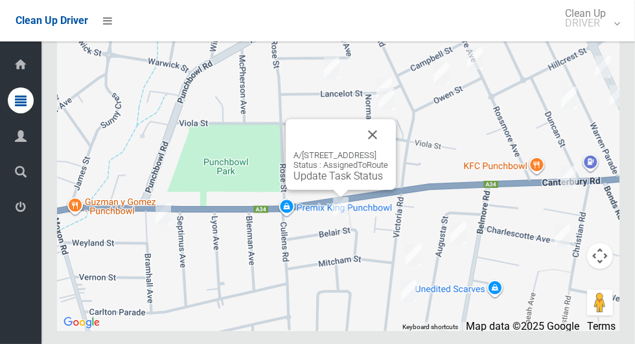
click at [388, 150] on button "Close" at bounding box center [372, 134] width 31 height 31
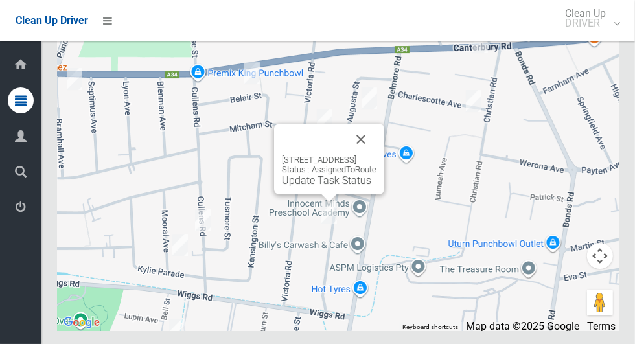
click at [377, 155] on button "Close" at bounding box center [361, 139] width 31 height 31
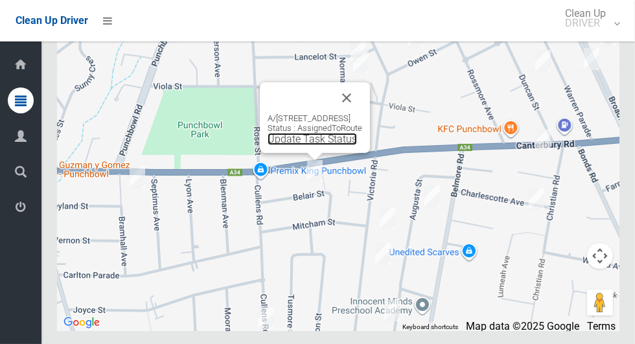
click at [288, 145] on link "Update Task Status" at bounding box center [312, 139] width 89 height 12
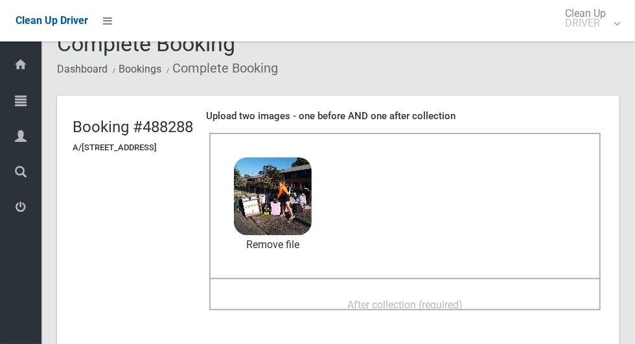
scroll to position [72, 0]
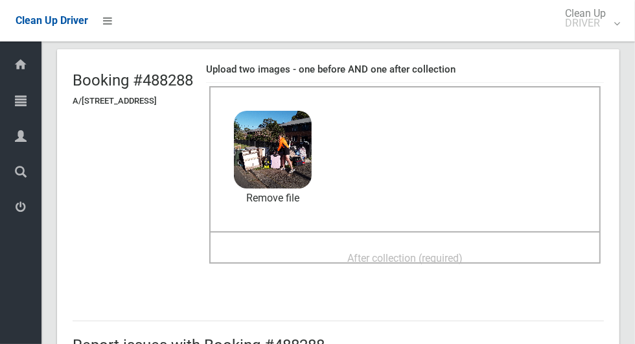
click at [368, 254] on span "After collection (required)" at bounding box center [404, 258] width 115 height 12
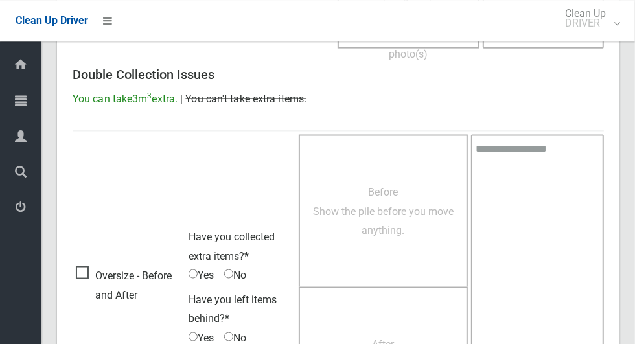
scroll to position [1061, 0]
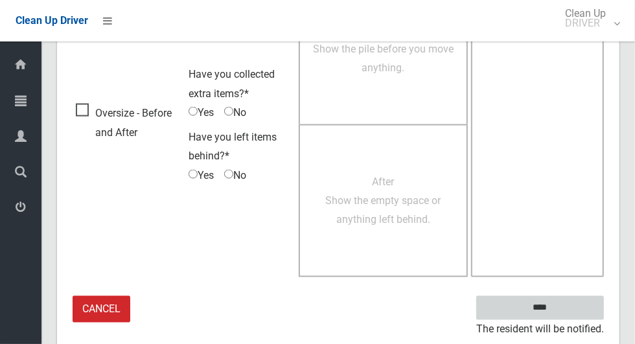
click at [563, 311] on input "****" at bounding box center [540, 308] width 128 height 24
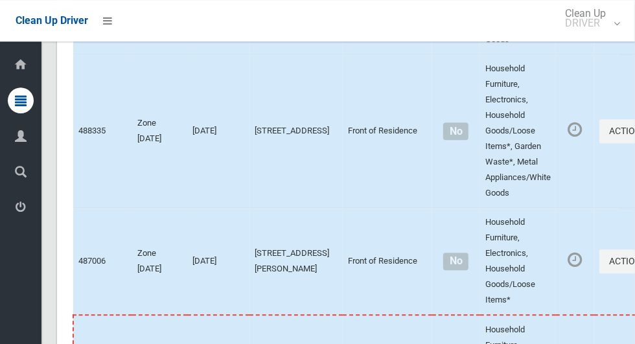
scroll to position [7364, 0]
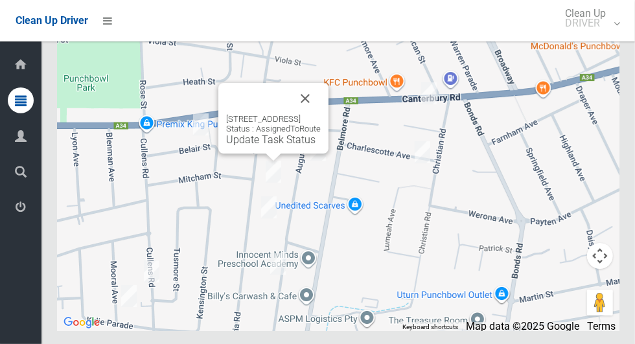
click at [253, 146] on link "Update Task Status" at bounding box center [270, 140] width 89 height 12
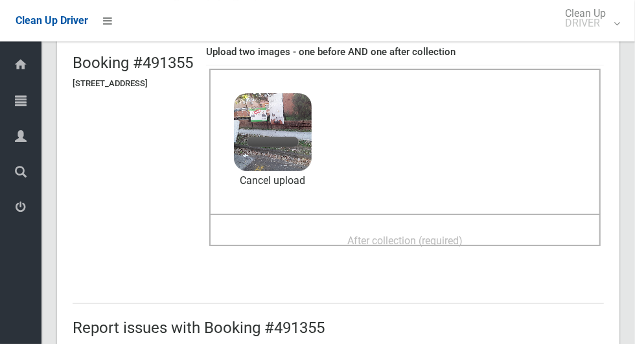
scroll to position [91, 0]
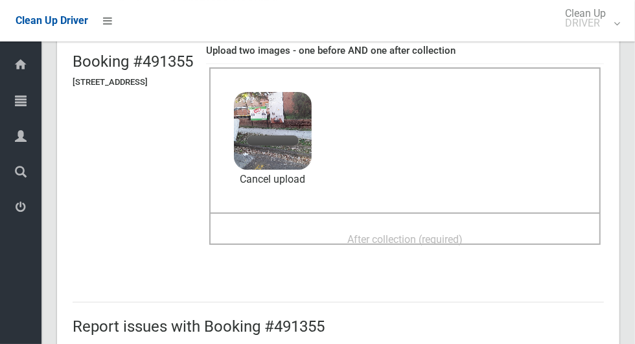
click at [339, 233] on div "After collection (required)" at bounding box center [405, 239] width 363 height 24
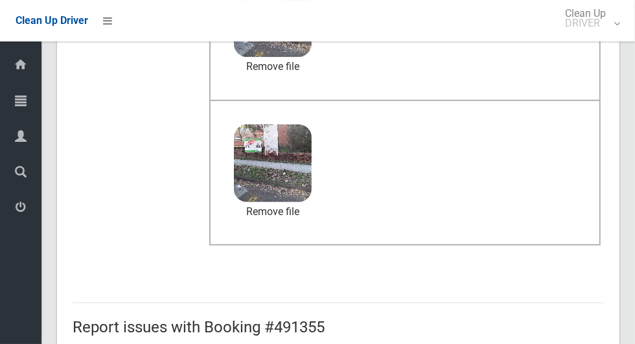
scroll to position [670, 0]
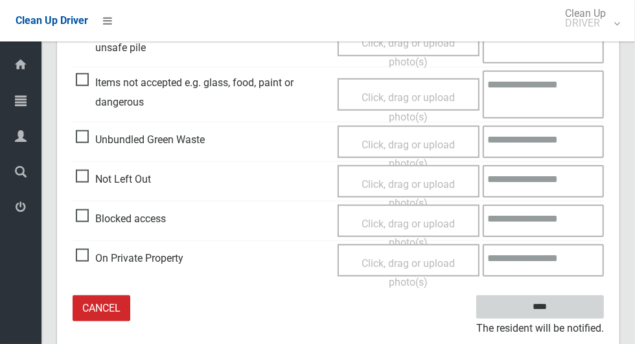
click at [563, 311] on input "****" at bounding box center [540, 308] width 128 height 24
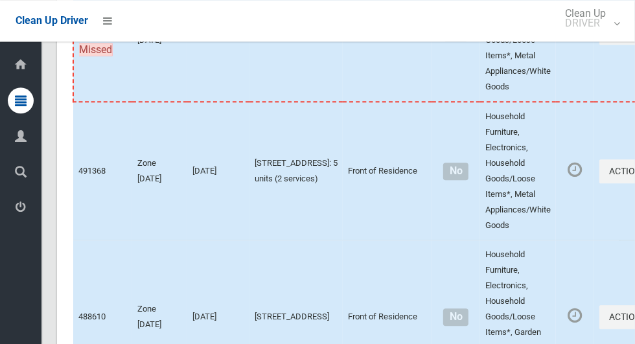
scroll to position [7364, 0]
